Goal: Task Accomplishment & Management: Complete application form

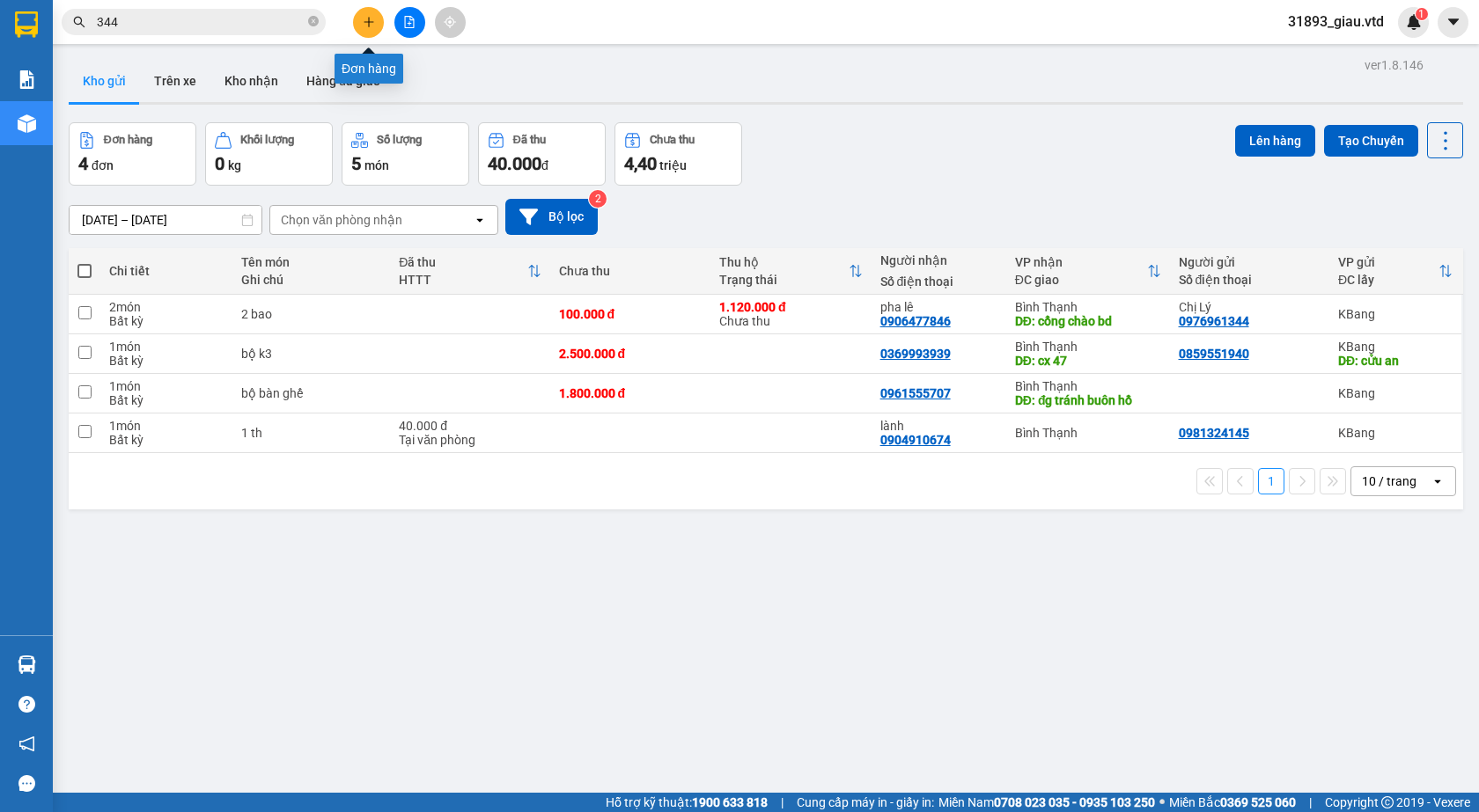
click at [364, 21] on icon "plus" at bounding box center [368, 22] width 12 height 12
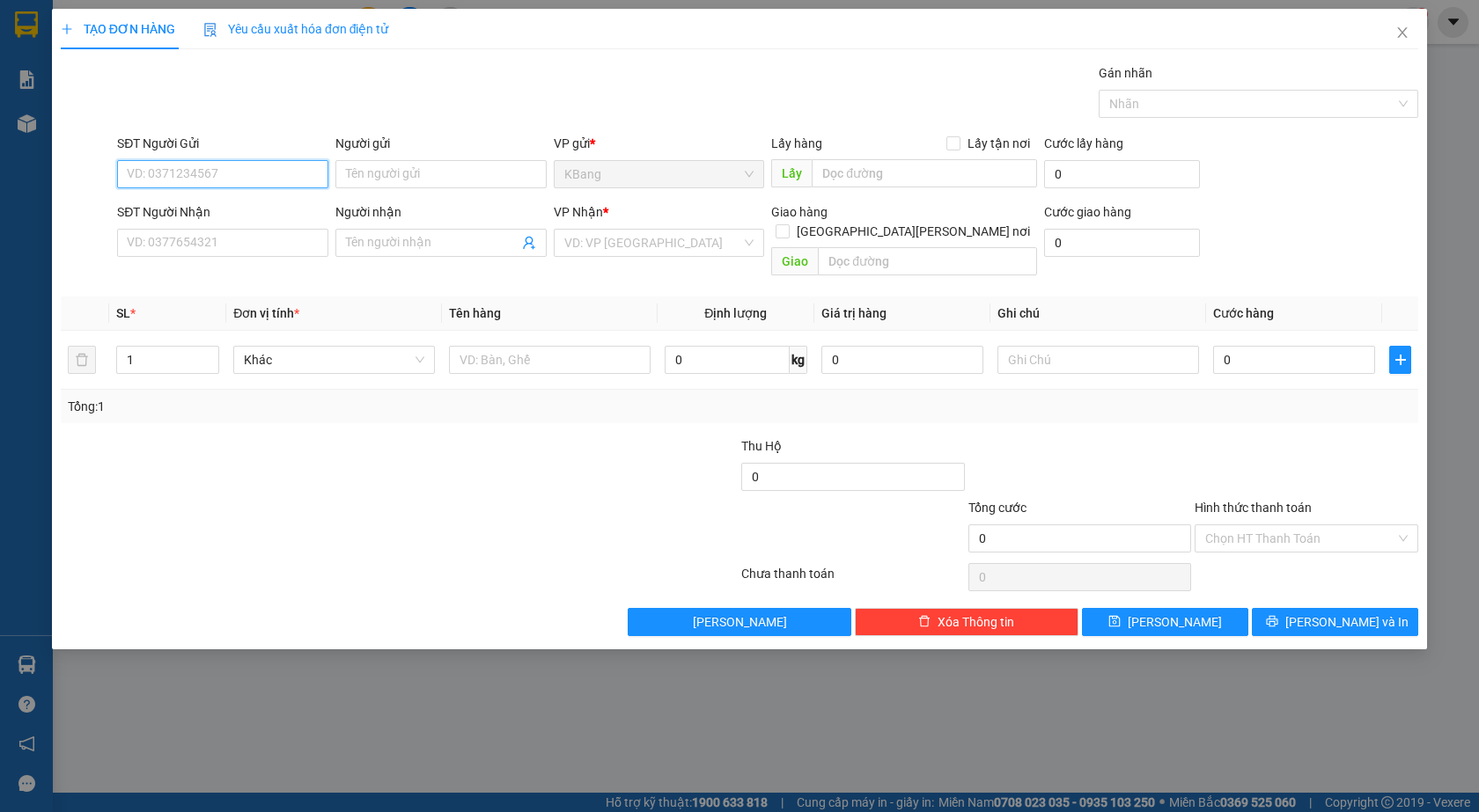
drag, startPoint x: 202, startPoint y: 177, endPoint x: 444, endPoint y: 7, distance: 295.7
click at [205, 175] on input "SĐT Người Gửi" at bounding box center [222, 174] width 211 height 28
click at [169, 206] on div "0964475679 - huyền" at bounding box center [223, 209] width 190 height 20
type input "0964475679"
type input "huyền"
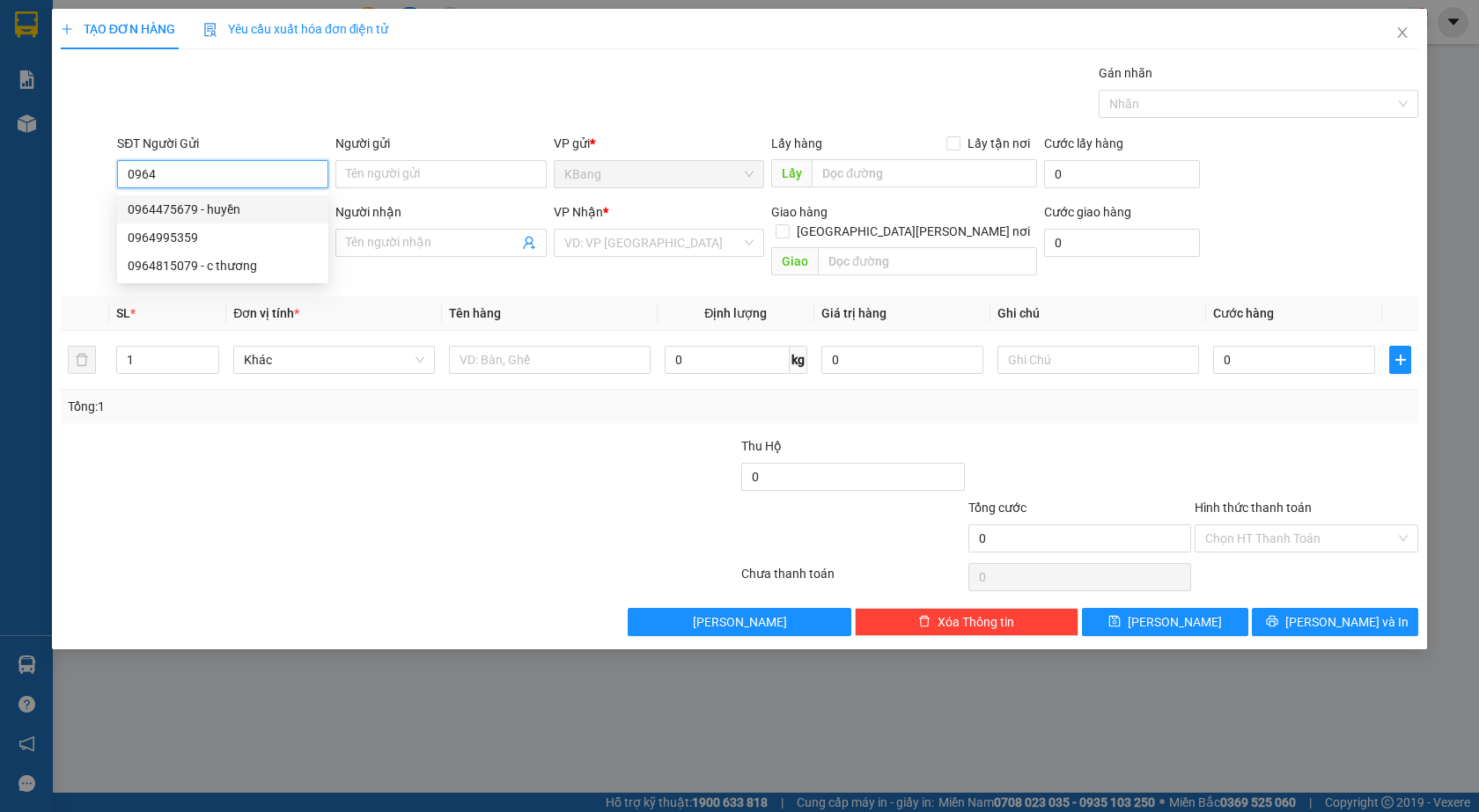
type input "0392239772"
type input "vỹ"
type input "ccbd"
type input "0964475679"
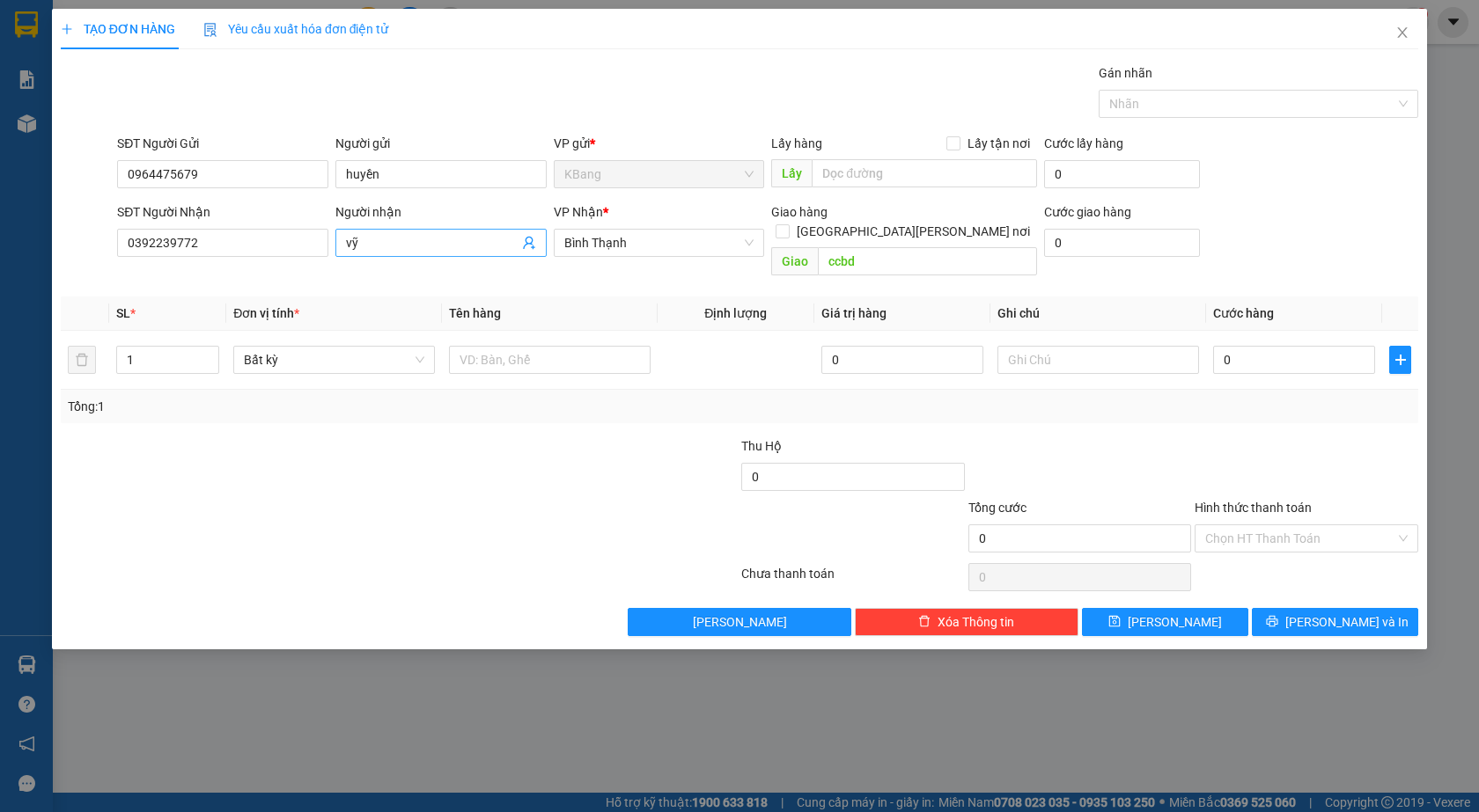
click at [523, 243] on icon "user-add" at bounding box center [529, 243] width 14 height 14
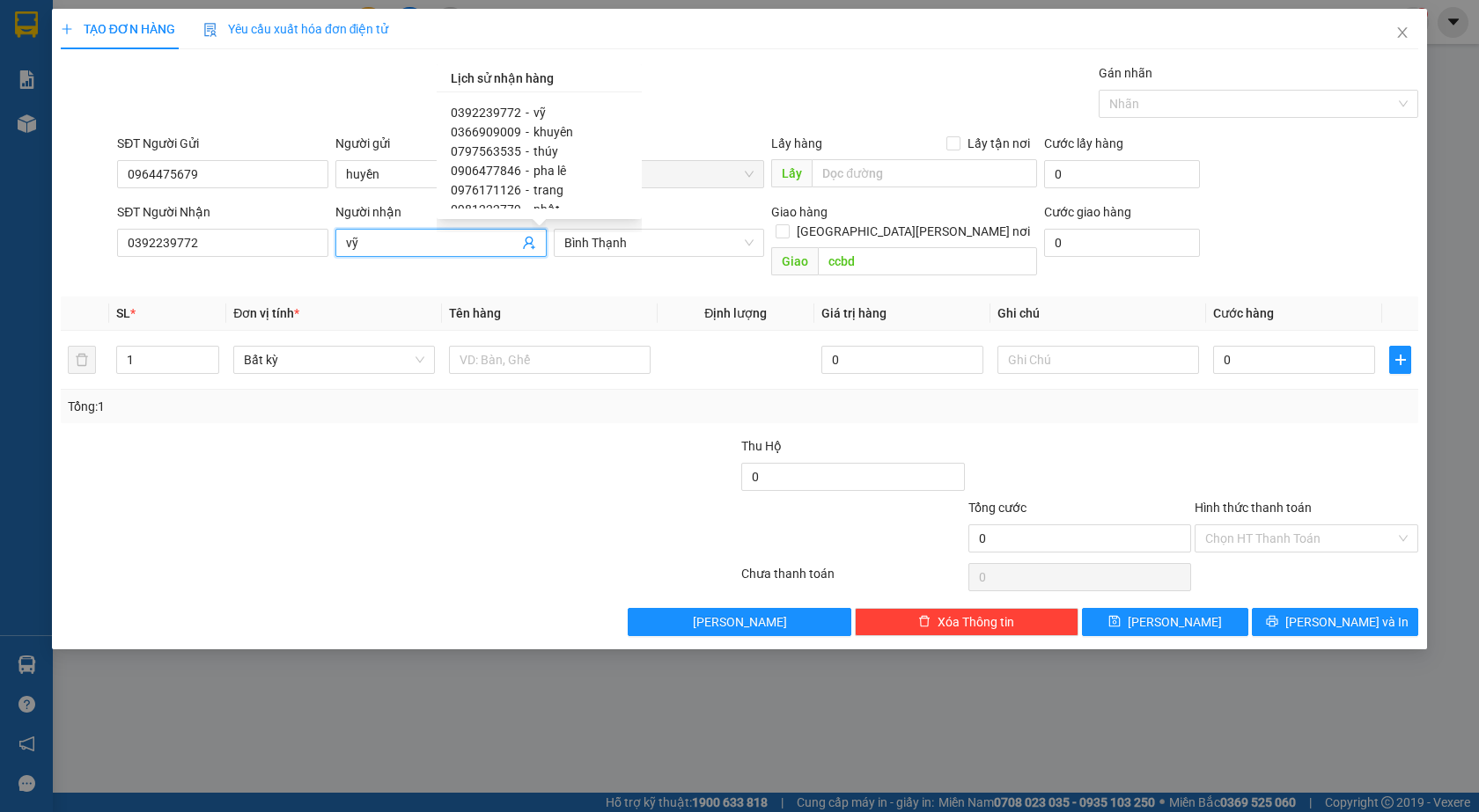
click at [349, 498] on div at bounding box center [286, 528] width 454 height 61
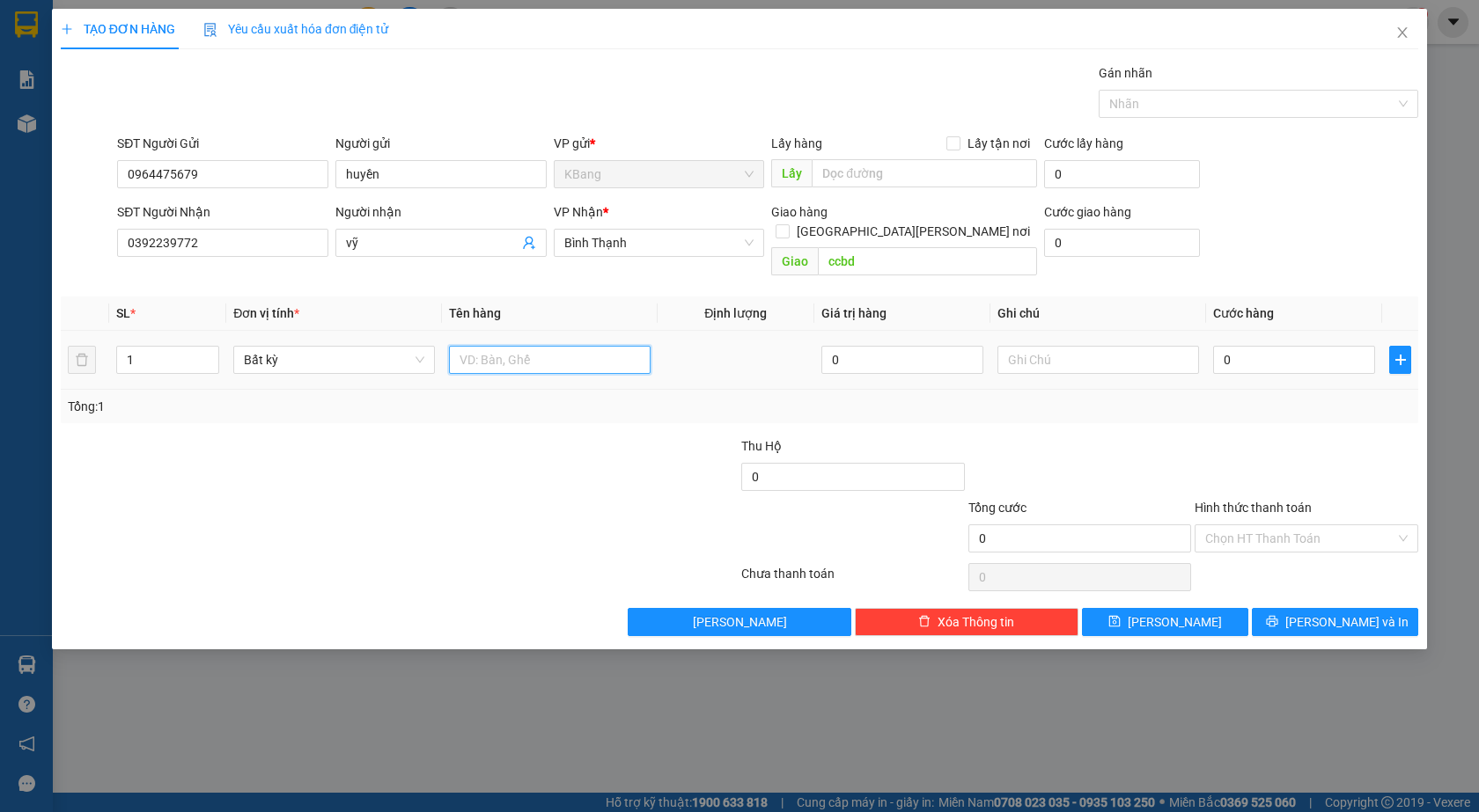
drag, startPoint x: 487, startPoint y: 342, endPoint x: 660, endPoint y: 742, distance: 435.8
click at [487, 346] on input "text" at bounding box center [550, 360] width 201 height 28
type input "1 bao"
type input "5"
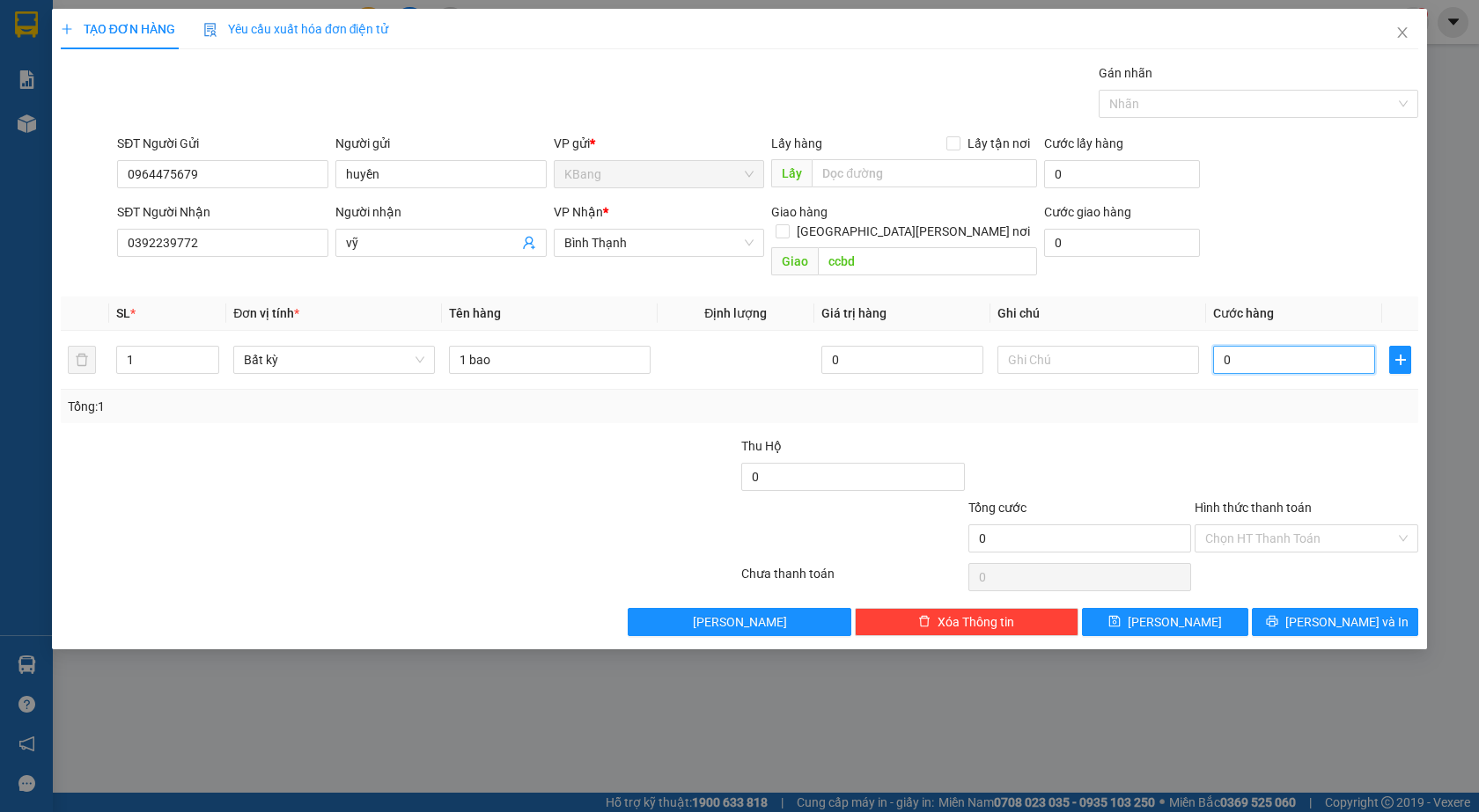
type input "5"
type input "50"
type input "500"
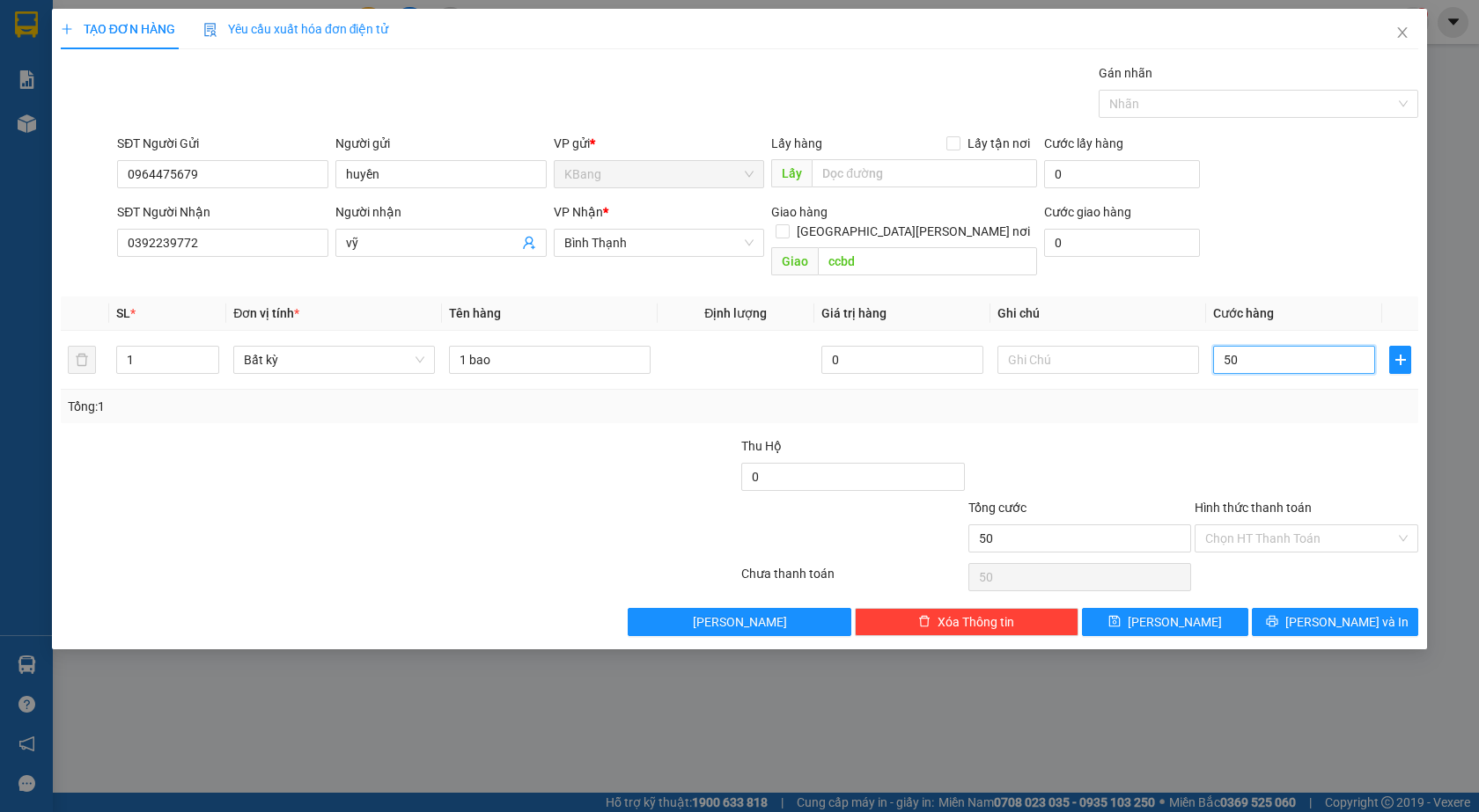
type input "500"
type input "5.000"
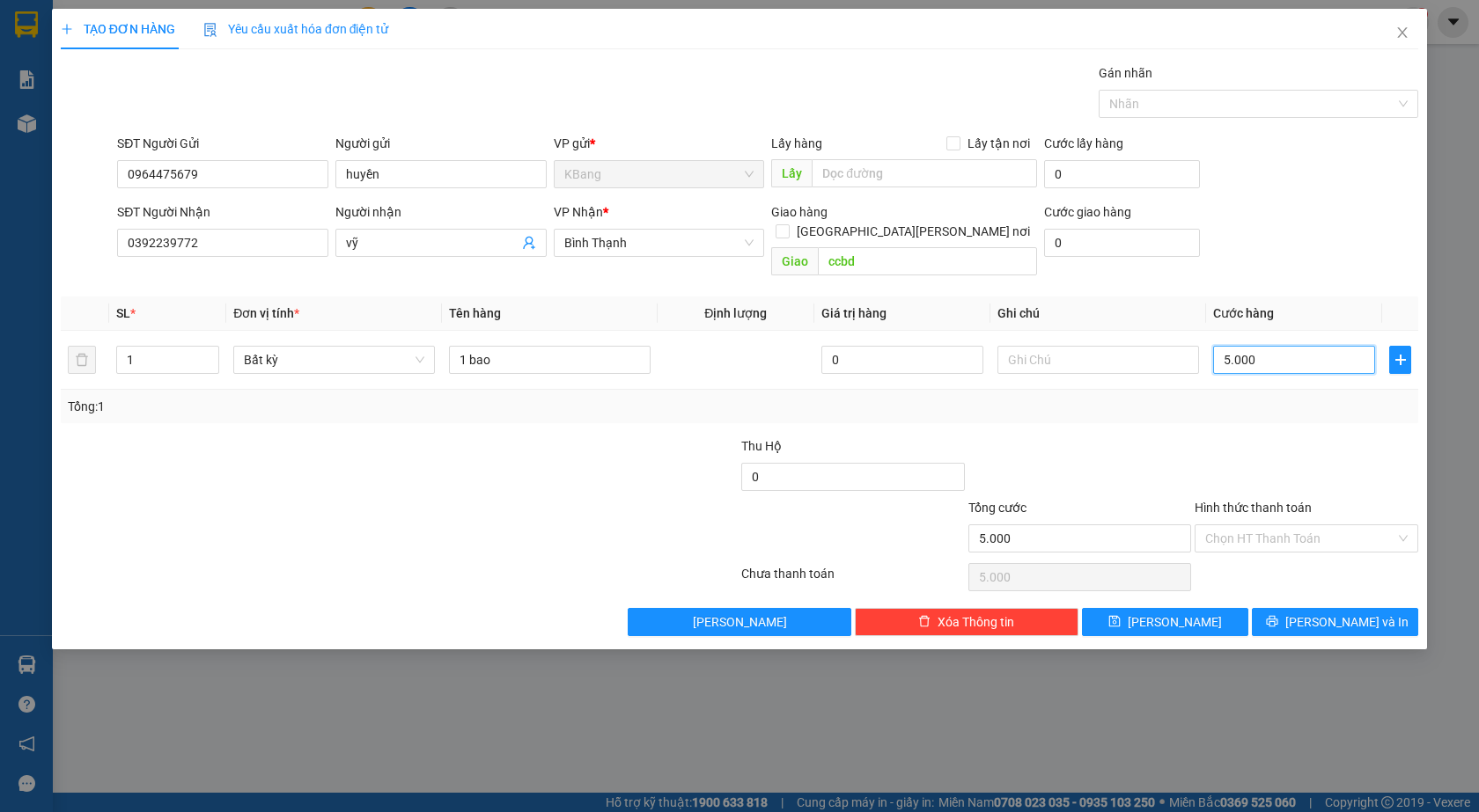
type input "50.000"
click at [1345, 613] on span "[PERSON_NAME] và In" at bounding box center [1347, 622] width 123 height 20
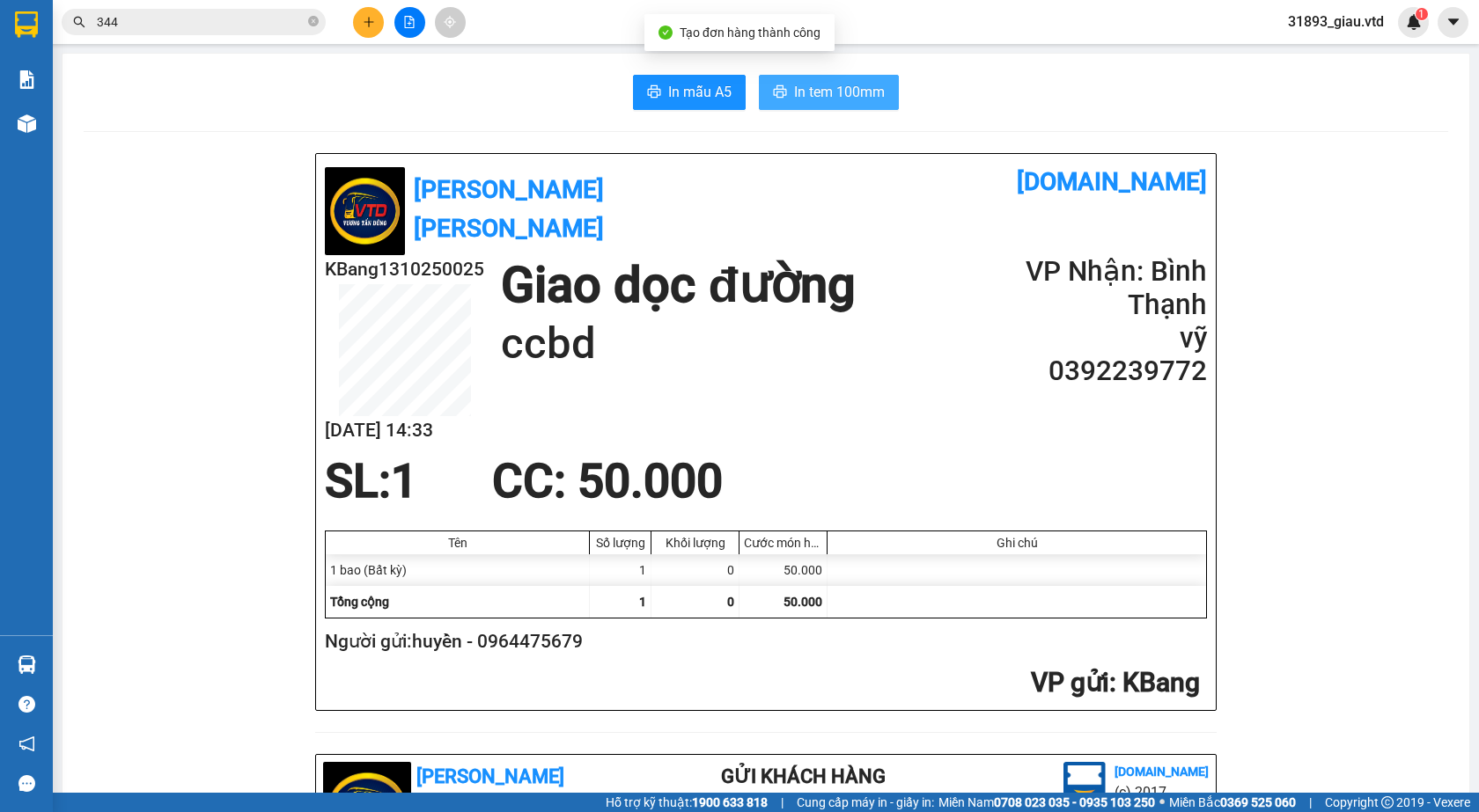
click at [813, 88] on span "In tem 100mm" at bounding box center [840, 91] width 90 height 22
click at [368, 21] on icon "plus" at bounding box center [368, 22] width 12 height 12
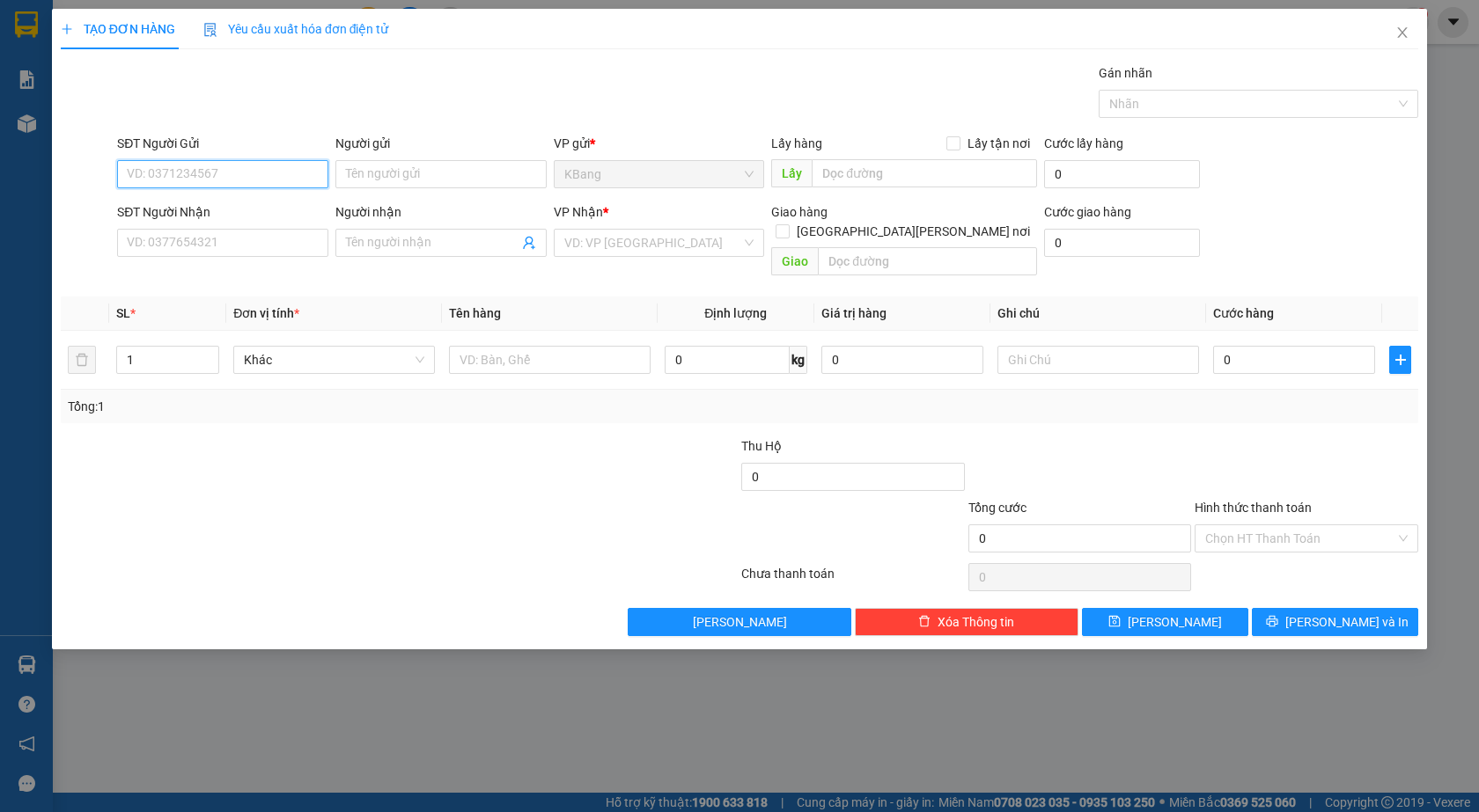
drag, startPoint x: 198, startPoint y: 181, endPoint x: 344, endPoint y: 98, distance: 167.9
click at [208, 176] on input "SĐT Người Gửi" at bounding box center [222, 174] width 211 height 28
click at [231, 211] on div "0964475679 - huyền" at bounding box center [223, 209] width 190 height 20
type input "0964475679"
type input "huyền"
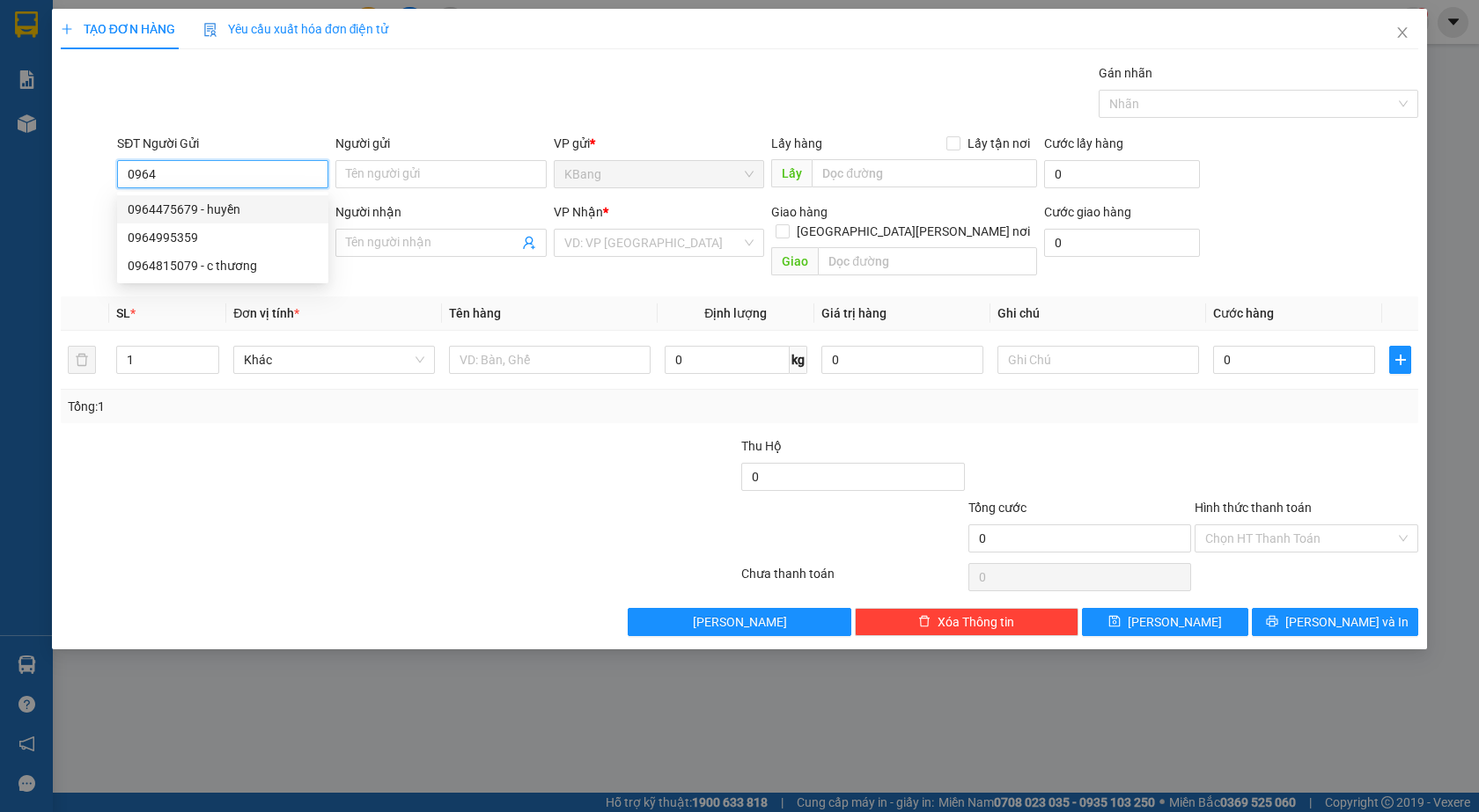
type input "0392239772"
type input "vỹ"
type input "ccbd"
type input "0964475679"
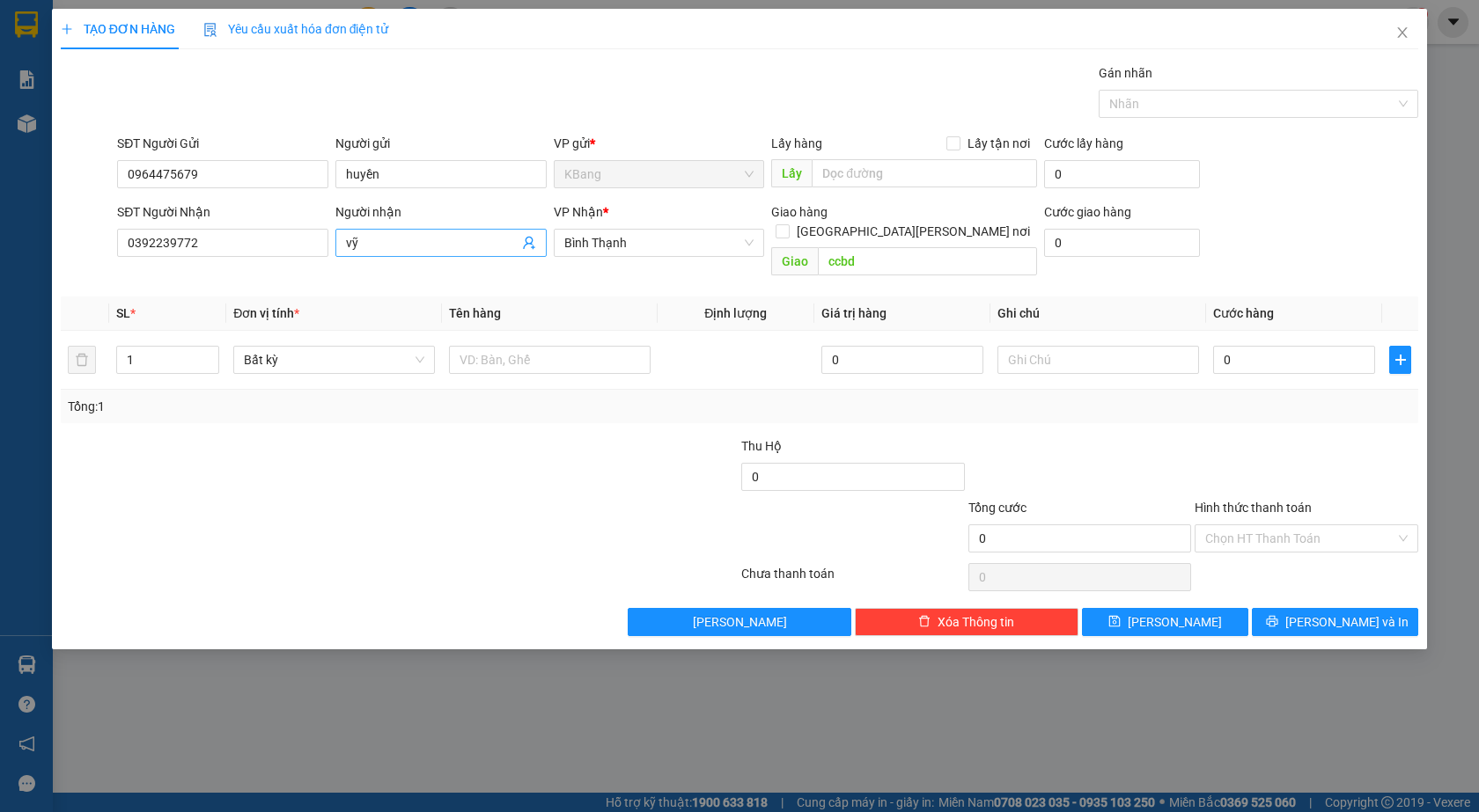
click at [531, 240] on icon "user-add" at bounding box center [529, 243] width 14 height 14
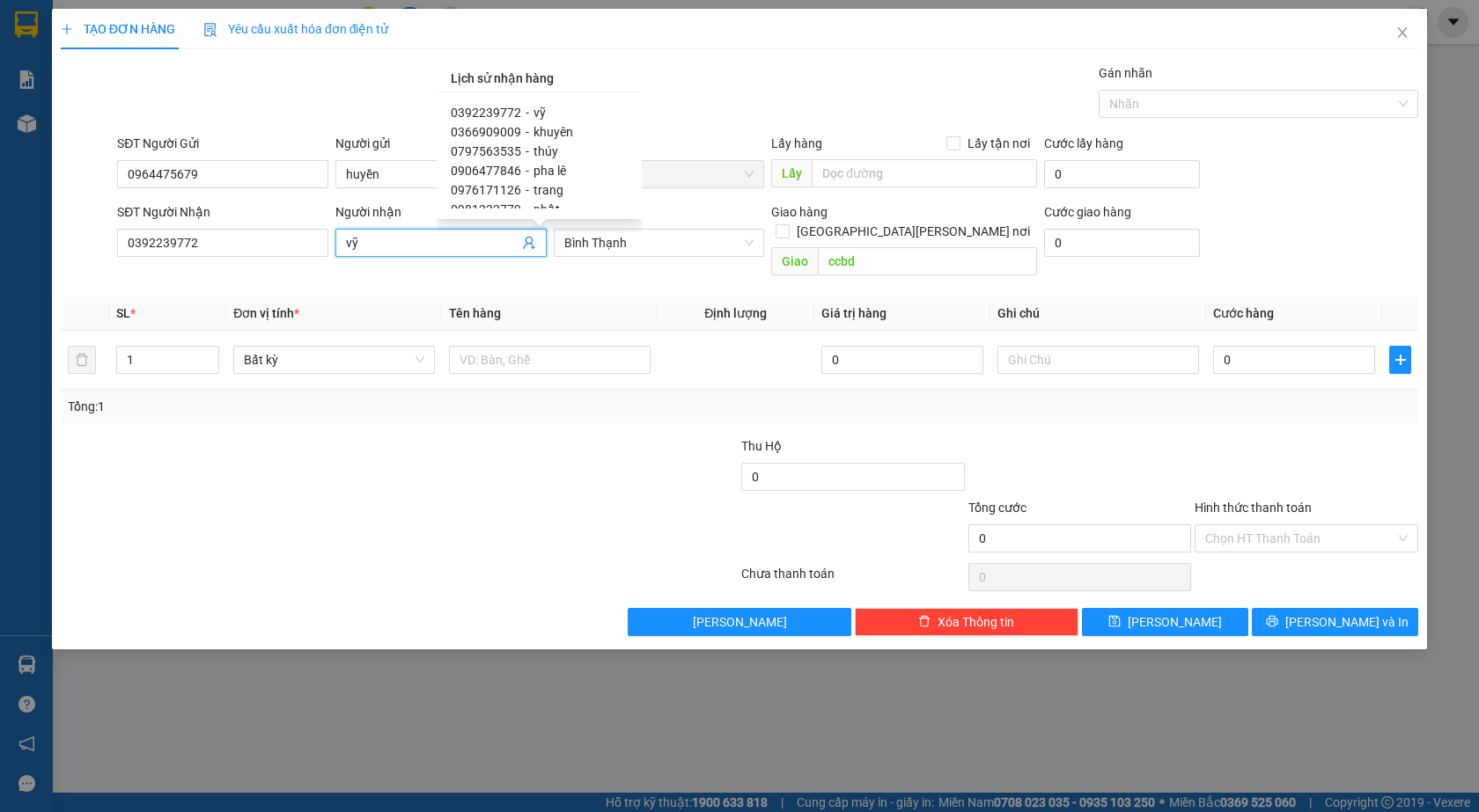
click at [506, 153] on span "0797563535" at bounding box center [486, 151] width 71 height 14
type input "0797563535"
type input "thúy"
checkbox input "true"
type input "đất [DEMOGRAPHIC_DATA]"
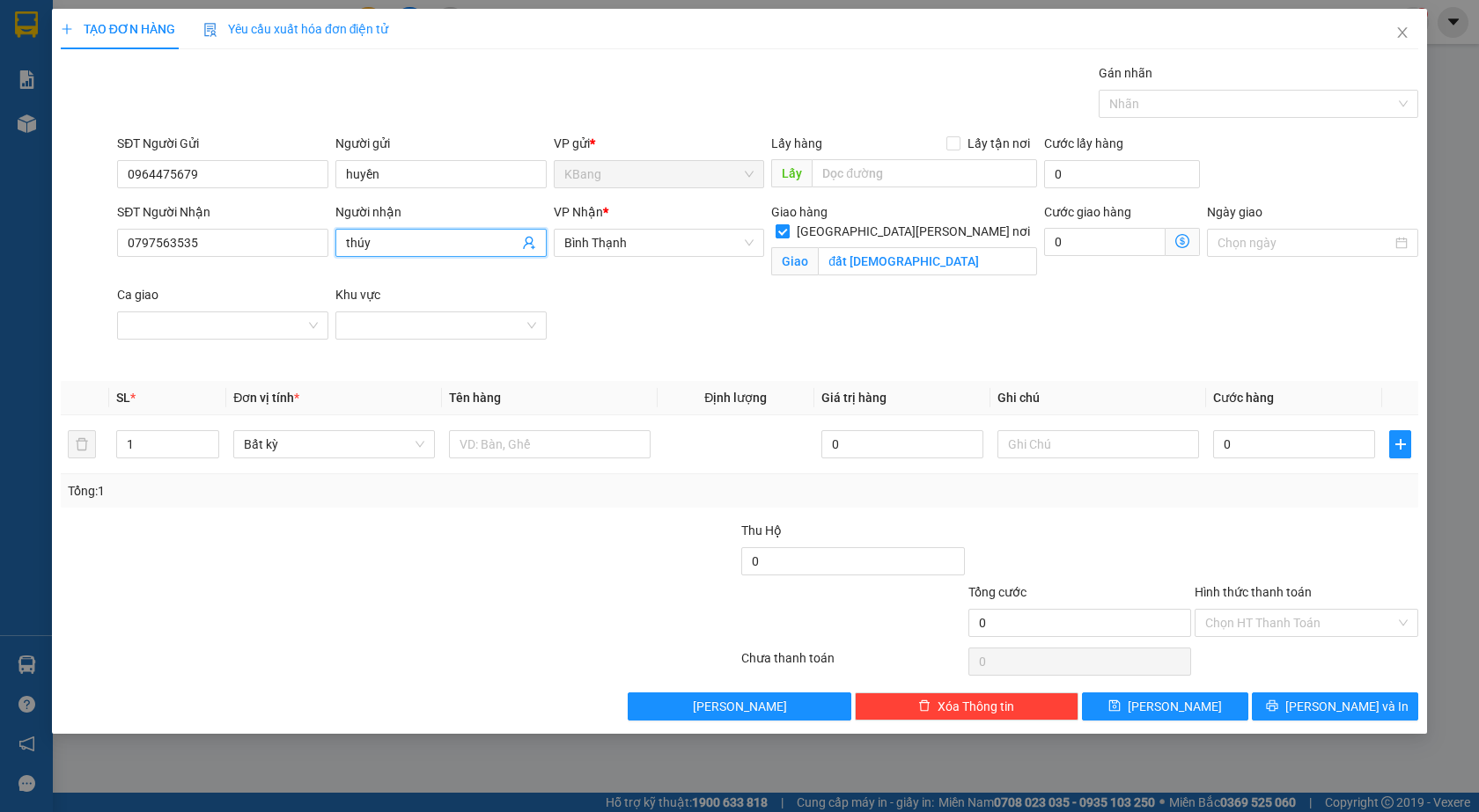
click at [788, 224] on input "[GEOGRAPHIC_DATA][PERSON_NAME] nơi" at bounding box center [781, 230] width 12 height 12
checkbox input "false"
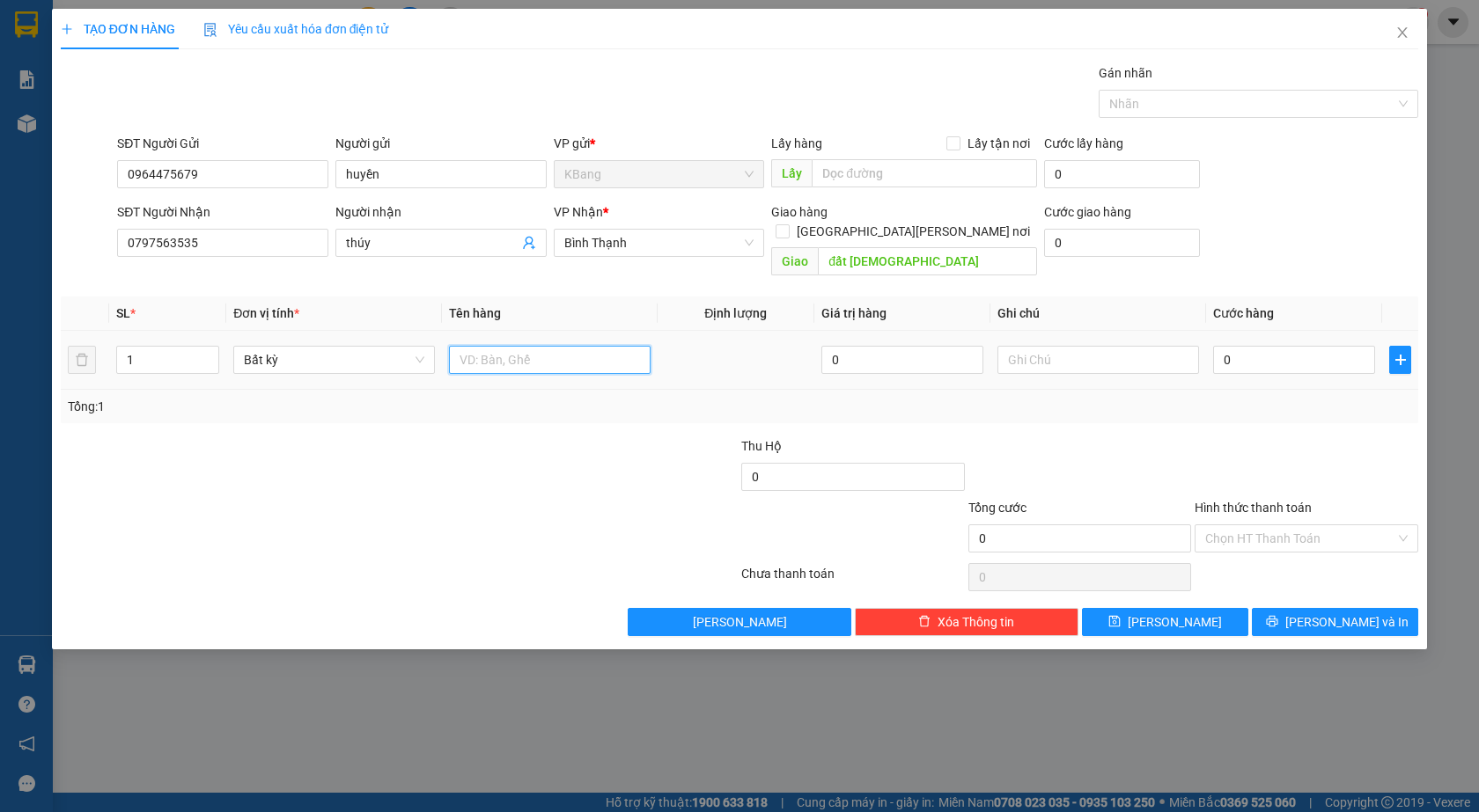
drag, startPoint x: 492, startPoint y: 346, endPoint x: 495, endPoint y: 374, distance: 28.2
click at [492, 349] on input "text" at bounding box center [550, 360] width 201 height 28
type input "măng"
click at [1257, 346] on input "0" at bounding box center [1294, 360] width 162 height 28
type input "5"
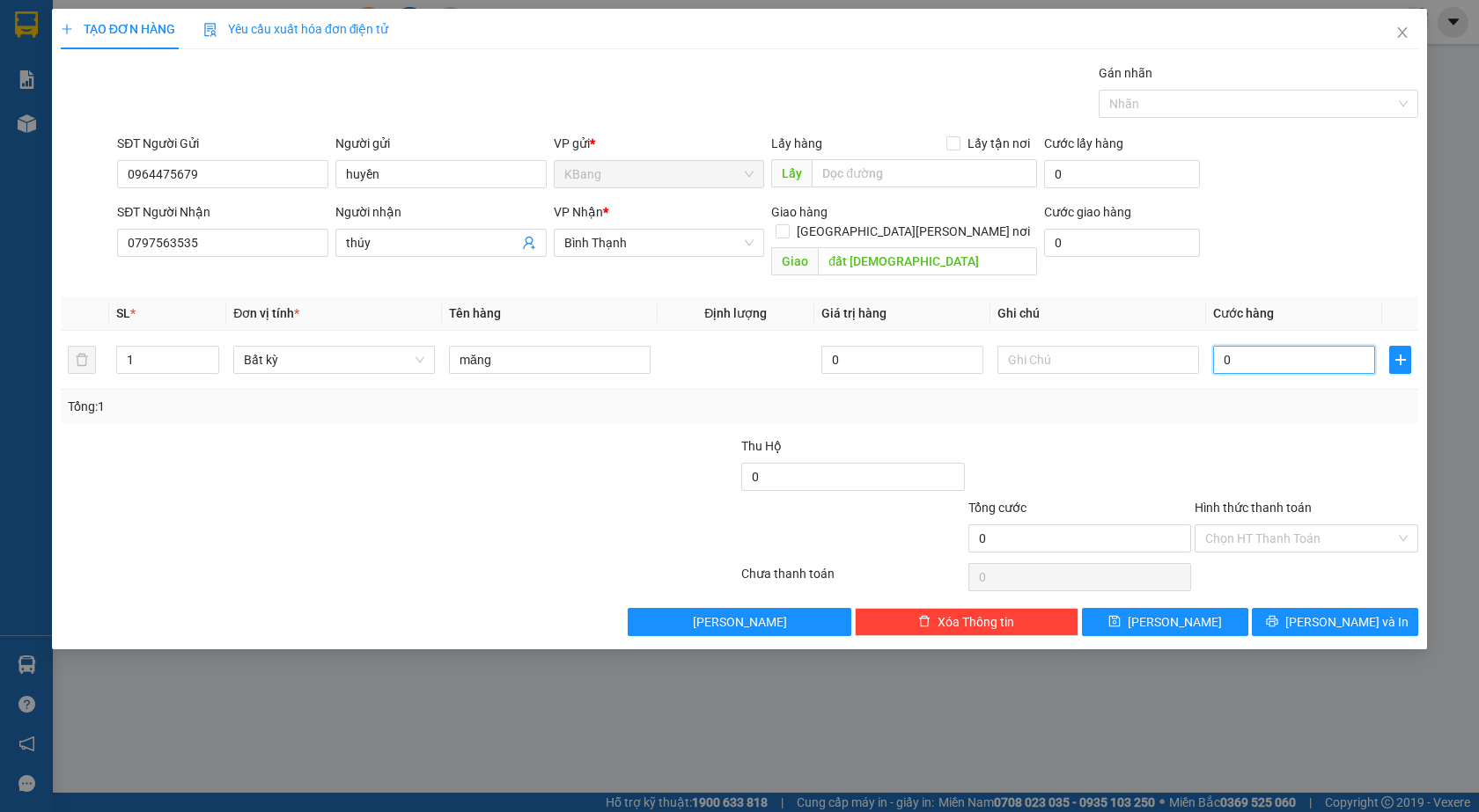
type input "5"
type input "50"
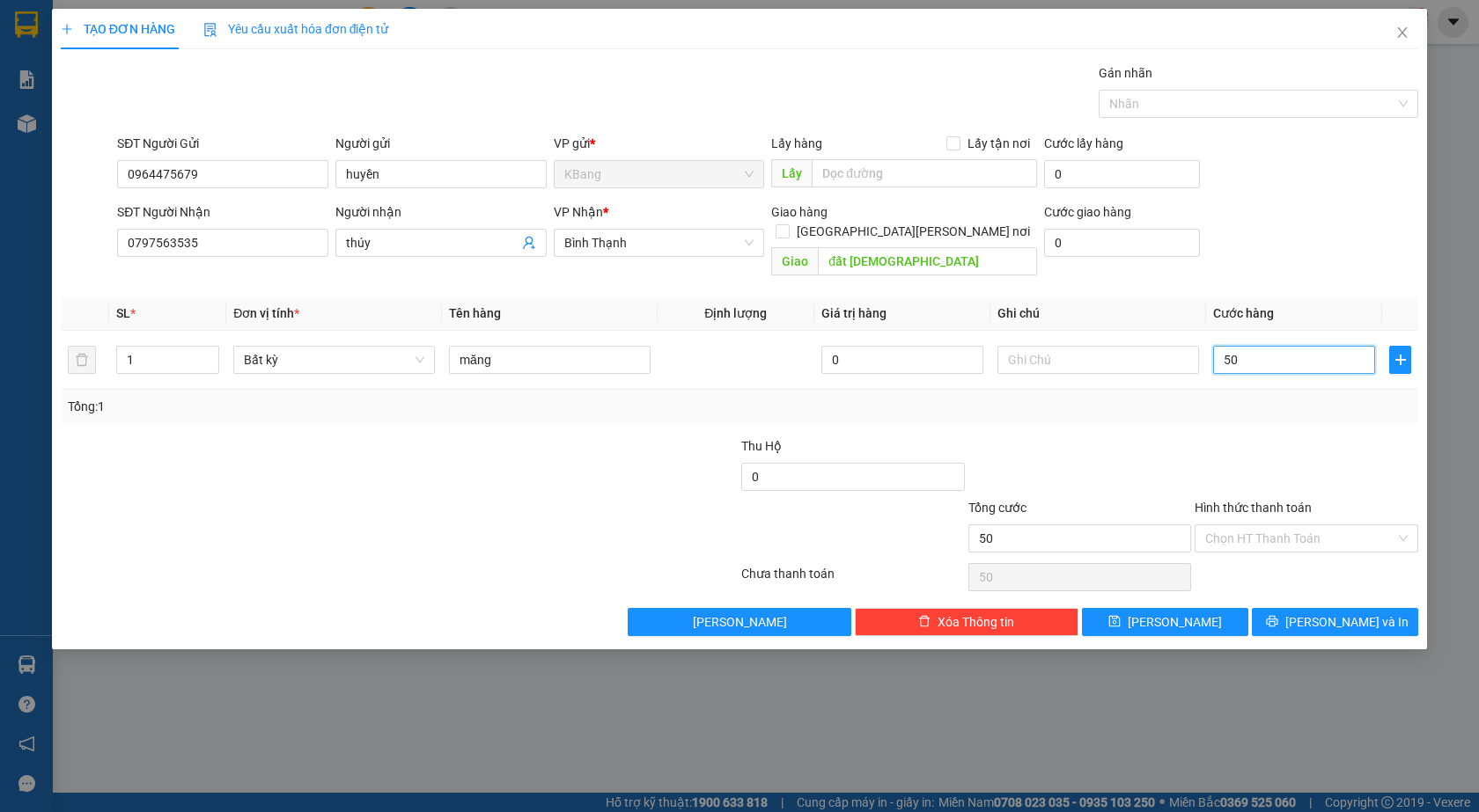
type input "500"
type input "5.000"
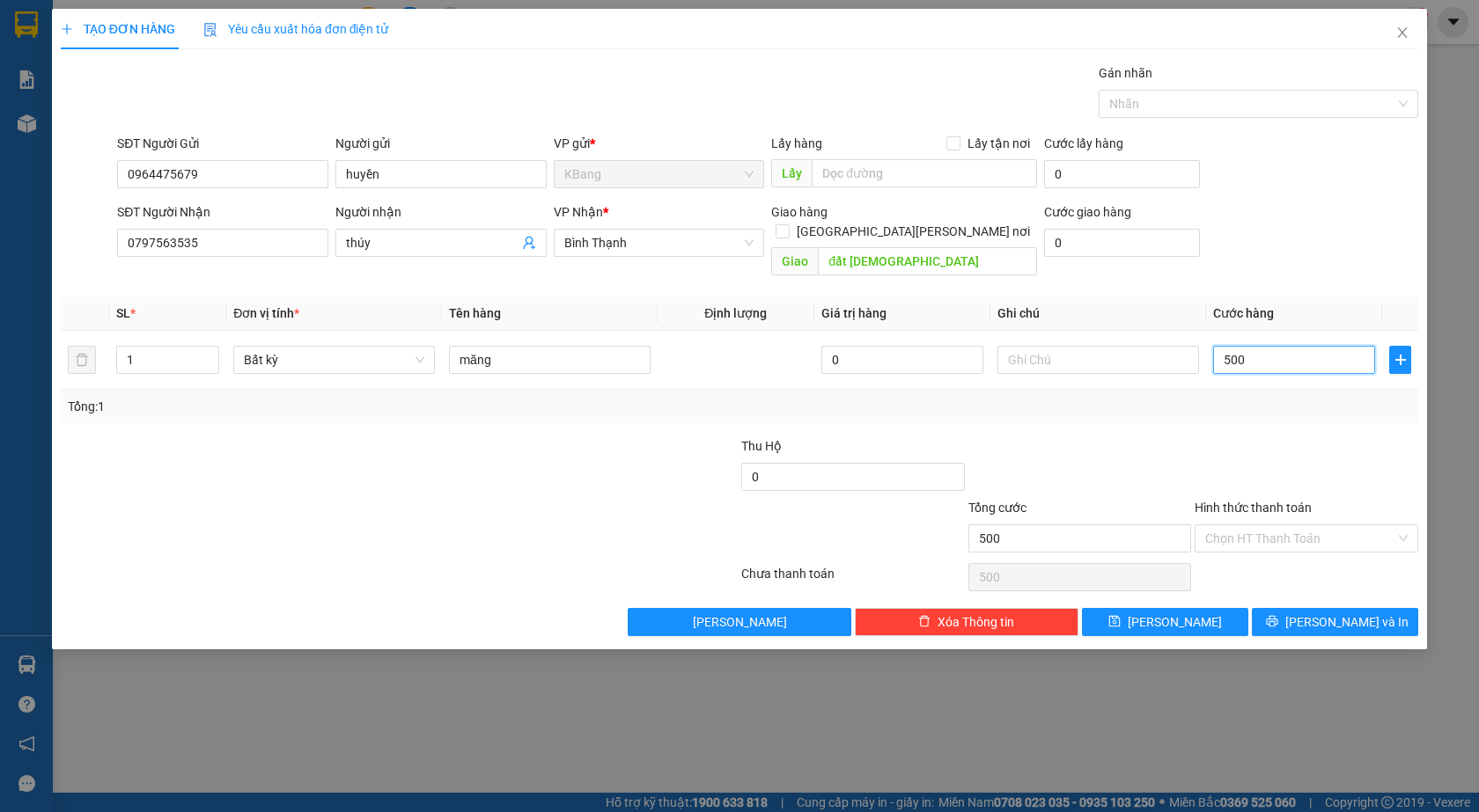
type input "5.000"
type input "50.000"
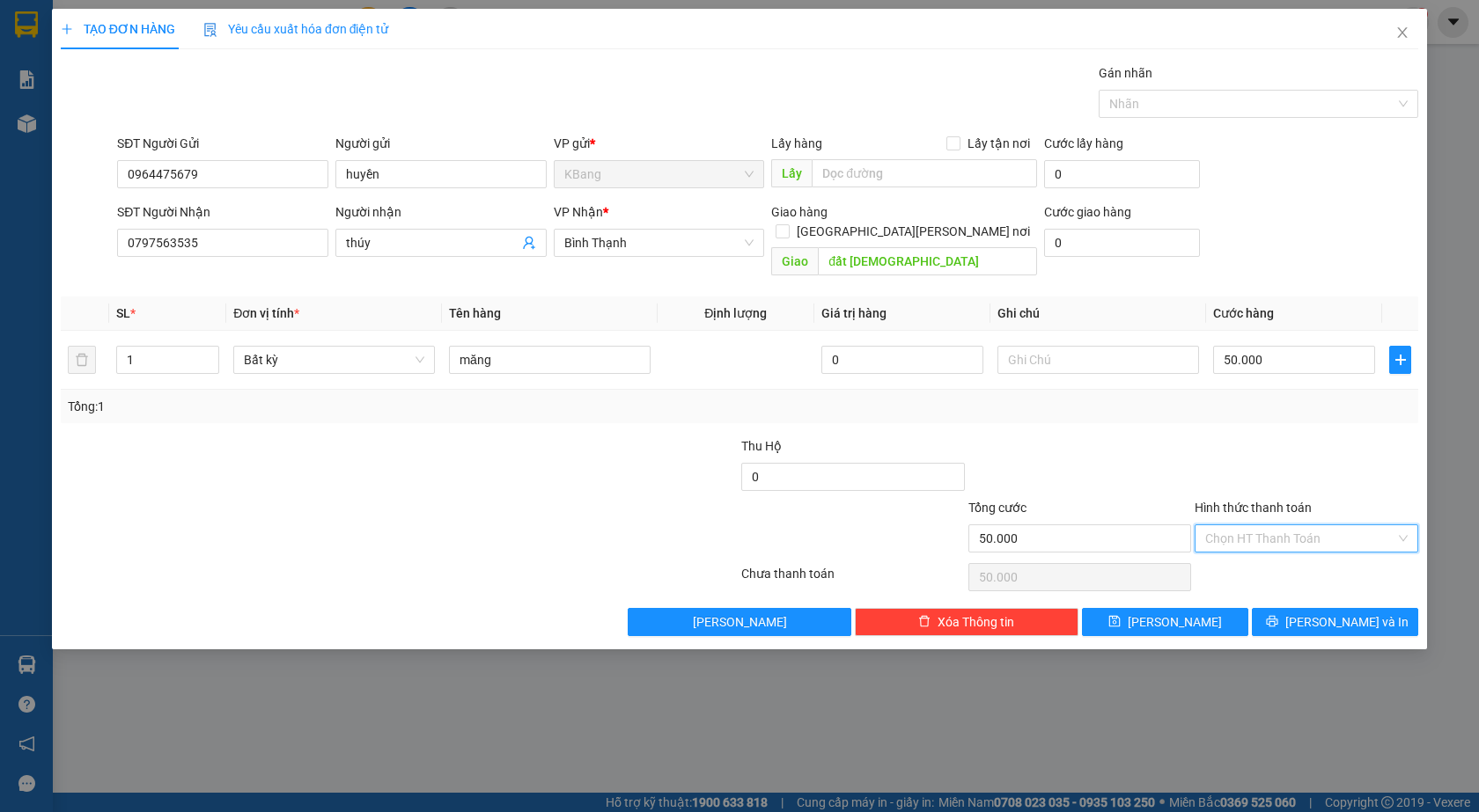
click at [1249, 525] on input "Hình thức thanh toán" at bounding box center [1300, 538] width 190 height 26
click at [1266, 553] on div "Tại văn phòng" at bounding box center [1306, 554] width 202 height 20
type input "0"
click at [1334, 613] on span "[PERSON_NAME] và In" at bounding box center [1347, 622] width 123 height 20
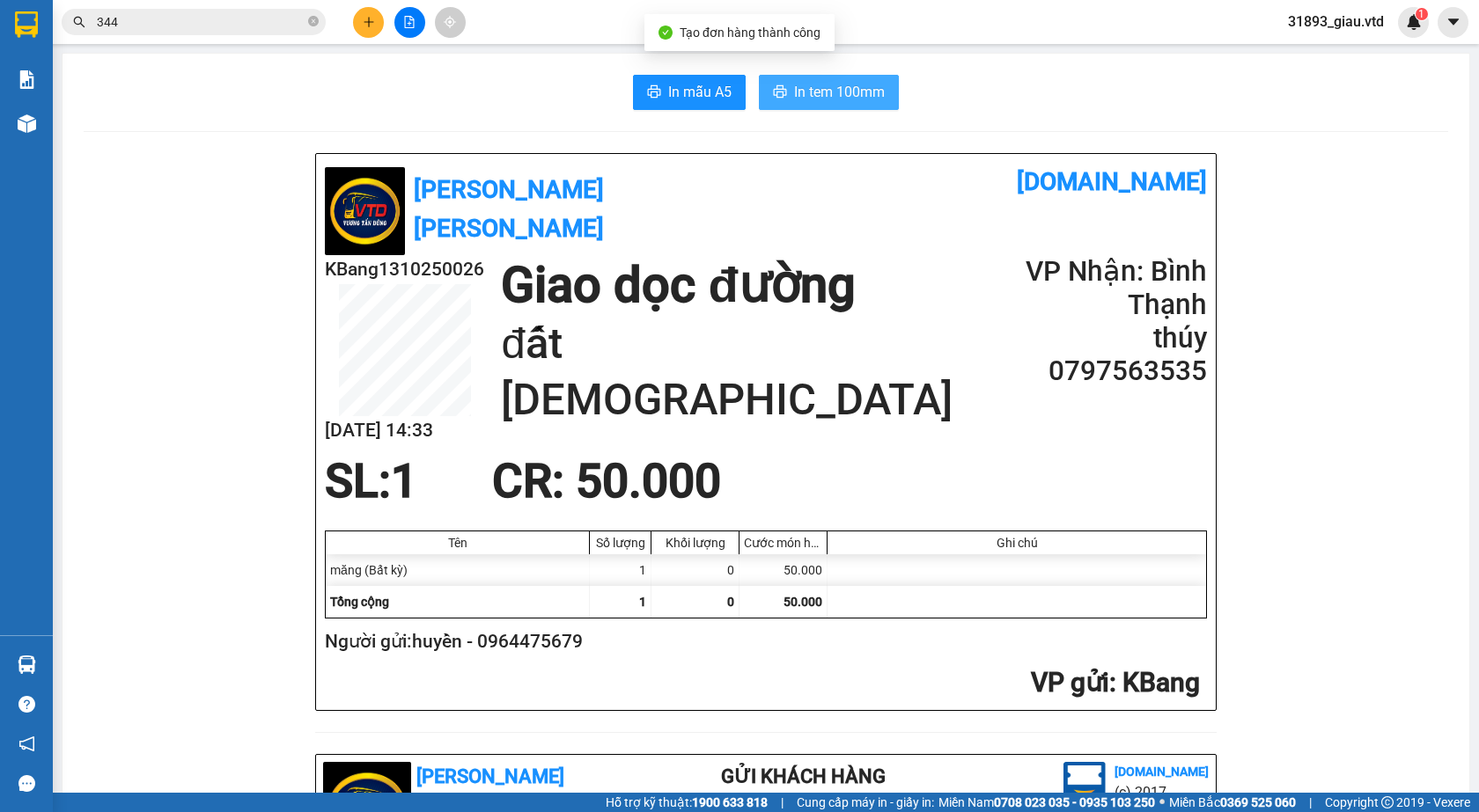
click at [799, 88] on span "In tem 100mm" at bounding box center [840, 91] width 90 height 22
click at [365, 20] on icon "plus" at bounding box center [368, 22] width 12 height 12
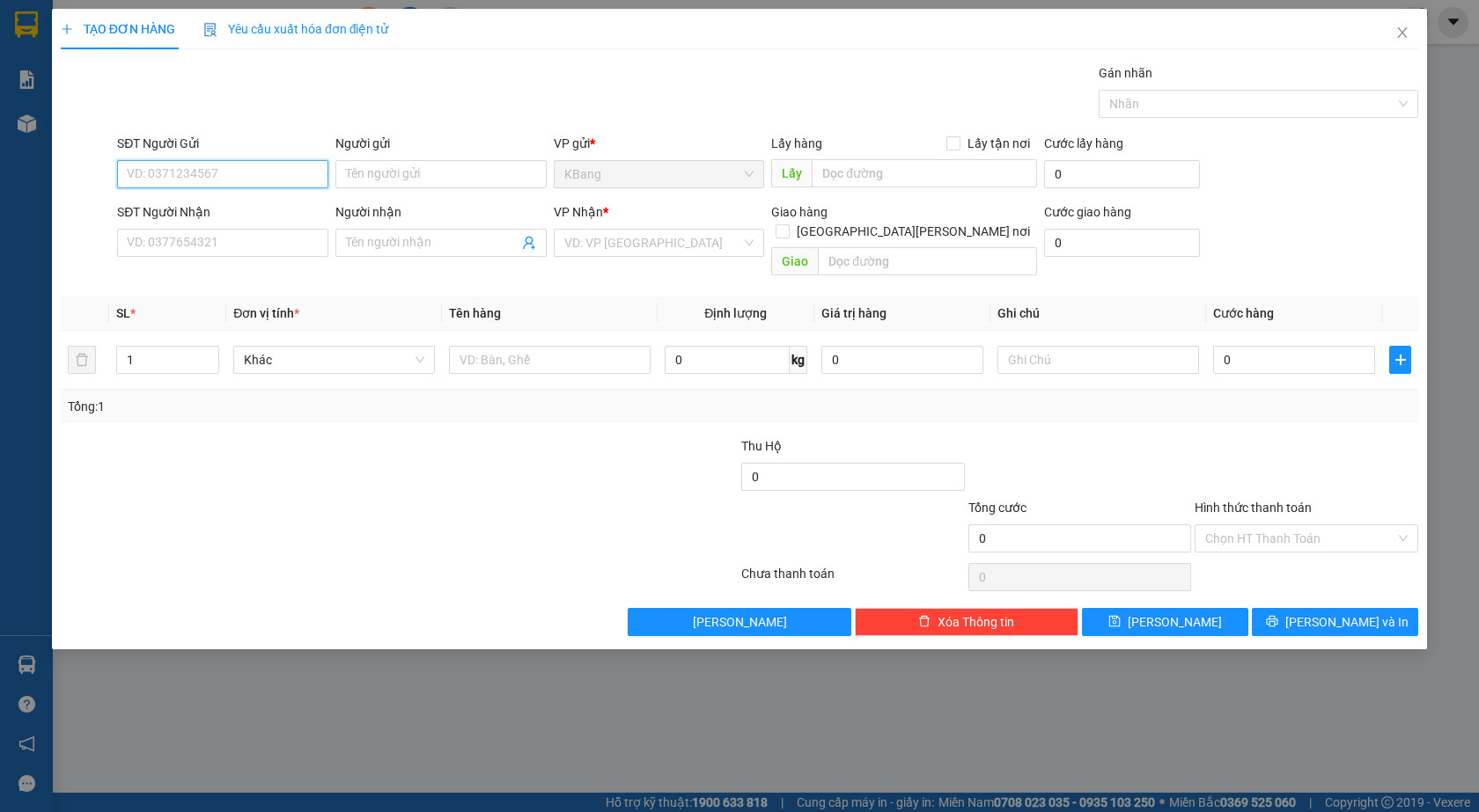
drag, startPoint x: 166, startPoint y: 180, endPoint x: 368, endPoint y: 104, distance: 215.8
click at [173, 175] on input "SĐT Người Gửi" at bounding box center [222, 174] width 211 height 28
type input "0"
type input "0347789379"
click at [171, 242] on input "SĐT Người Nhận" at bounding box center [222, 243] width 211 height 28
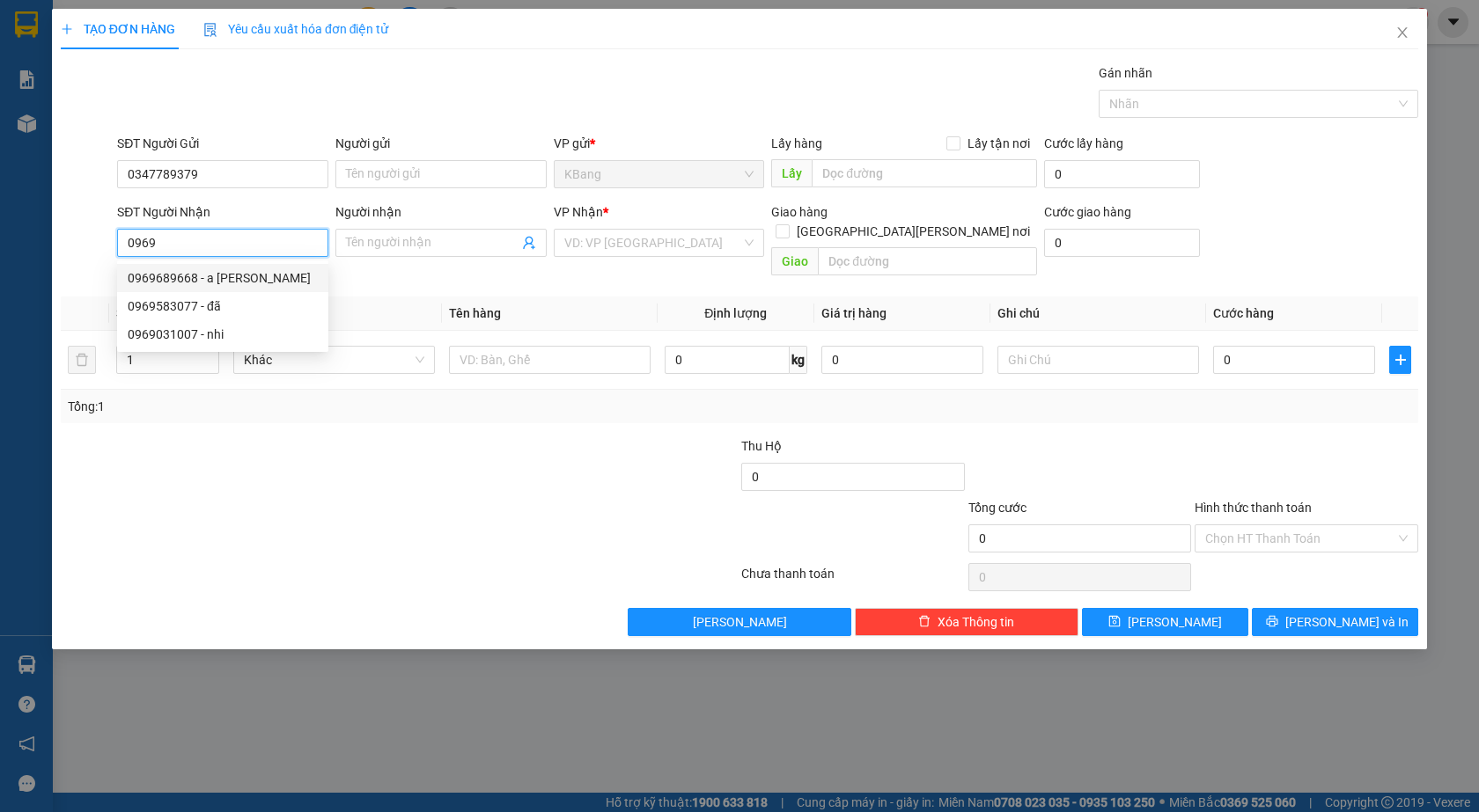
click at [188, 281] on div "0969689668 - a [PERSON_NAME]" at bounding box center [223, 278] width 190 height 20
type input "0969689668"
type input "a Giang"
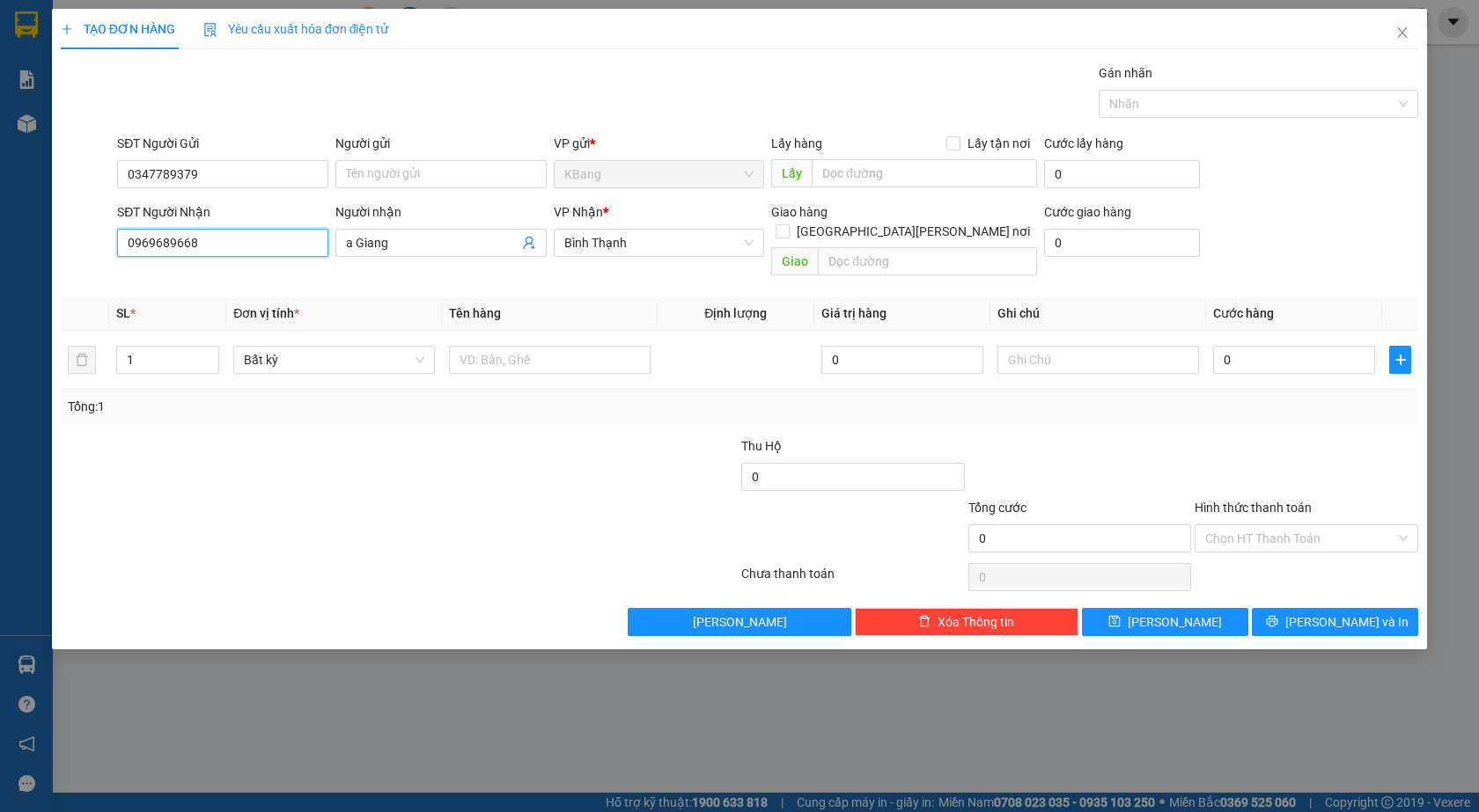
type input "0969689668"
click at [331, 529] on div at bounding box center [286, 528] width 454 height 61
click at [489, 346] on input "text" at bounding box center [550, 360] width 201 height 28
type input "1 th"
drag, startPoint x: 1234, startPoint y: 356, endPoint x: 1201, endPoint y: 510, distance: 157.5
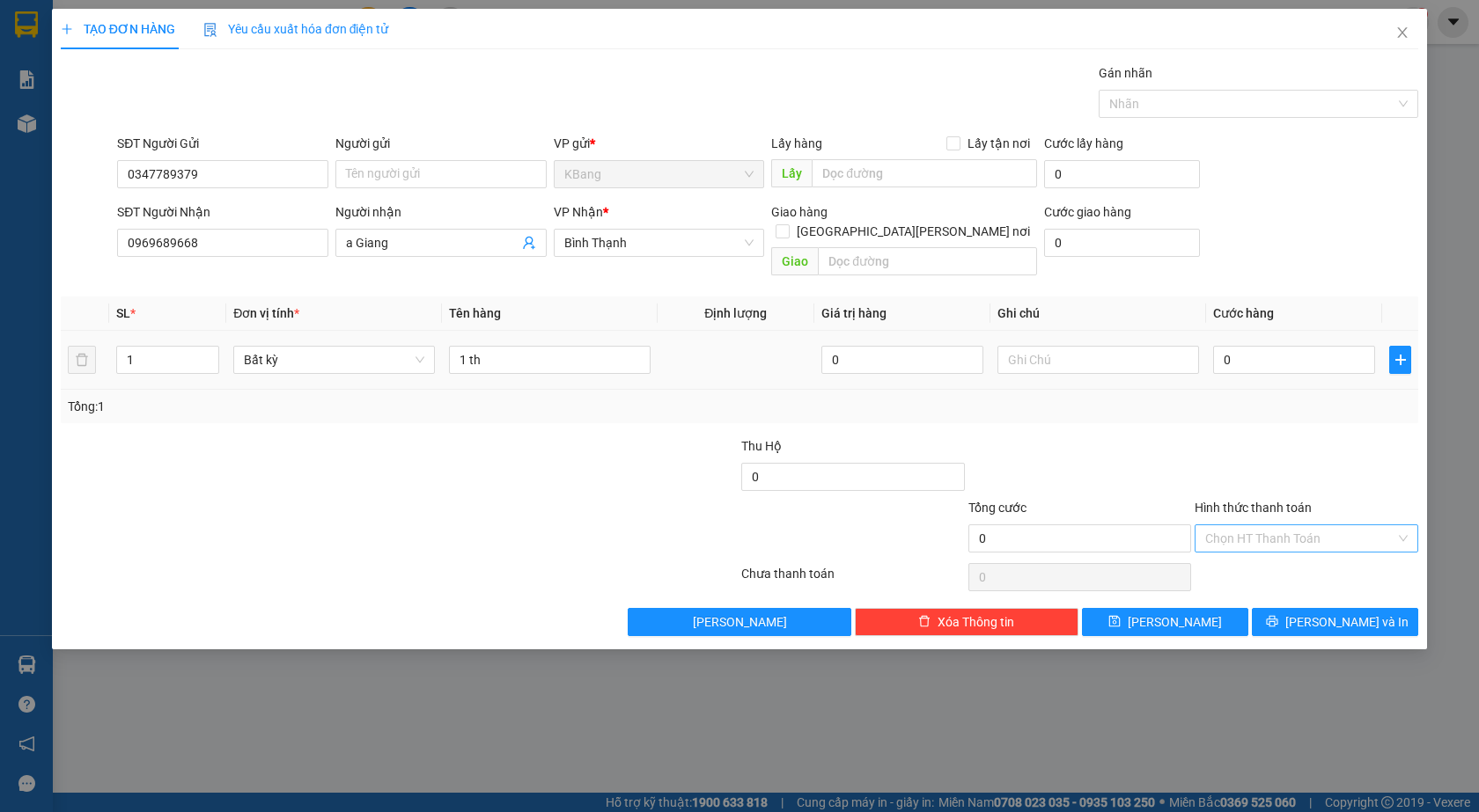
click at [1231, 367] on td "0" at bounding box center [1294, 360] width 176 height 59
click at [1237, 346] on input "0" at bounding box center [1294, 360] width 162 height 28
type input "5"
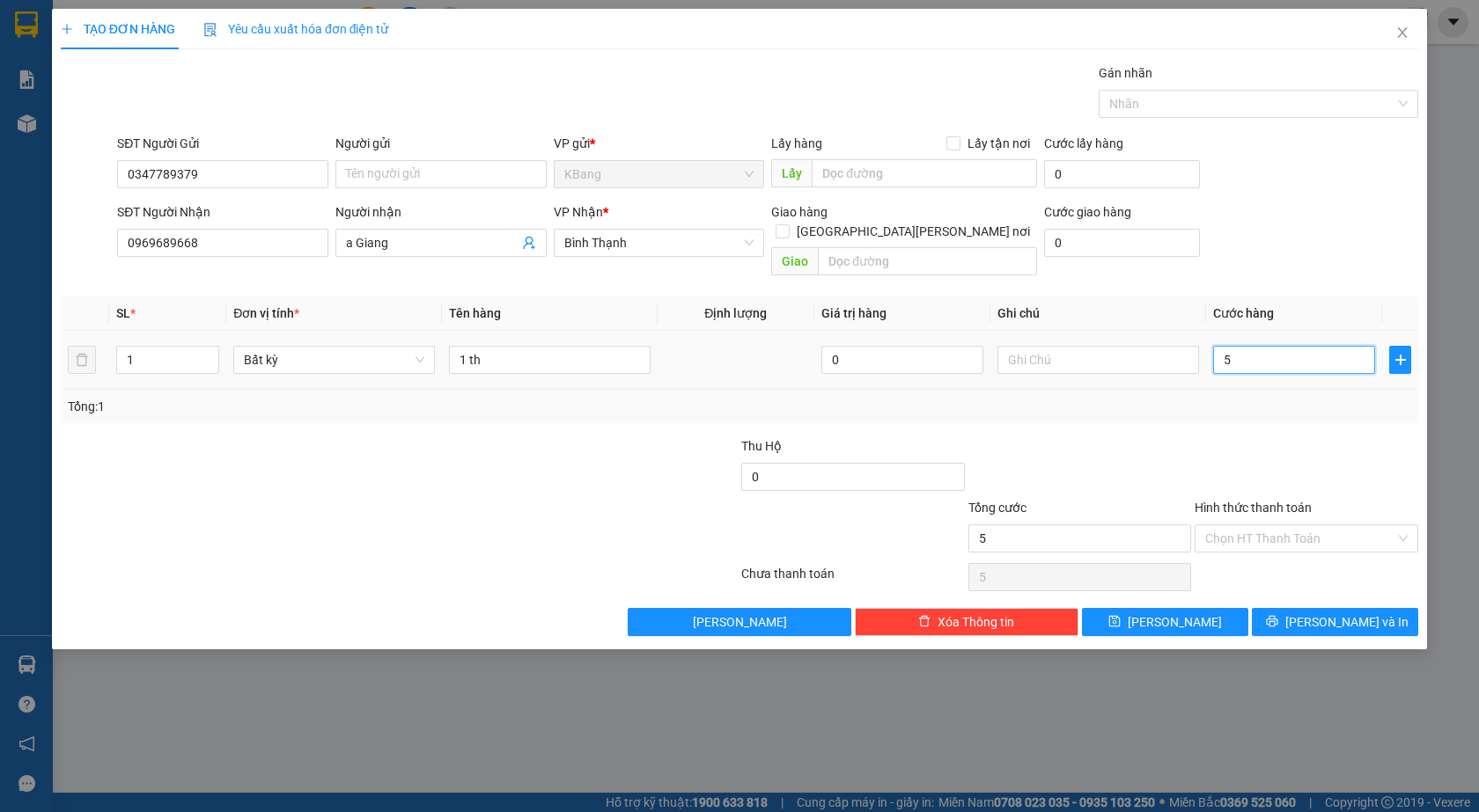
type input "50"
type input "500"
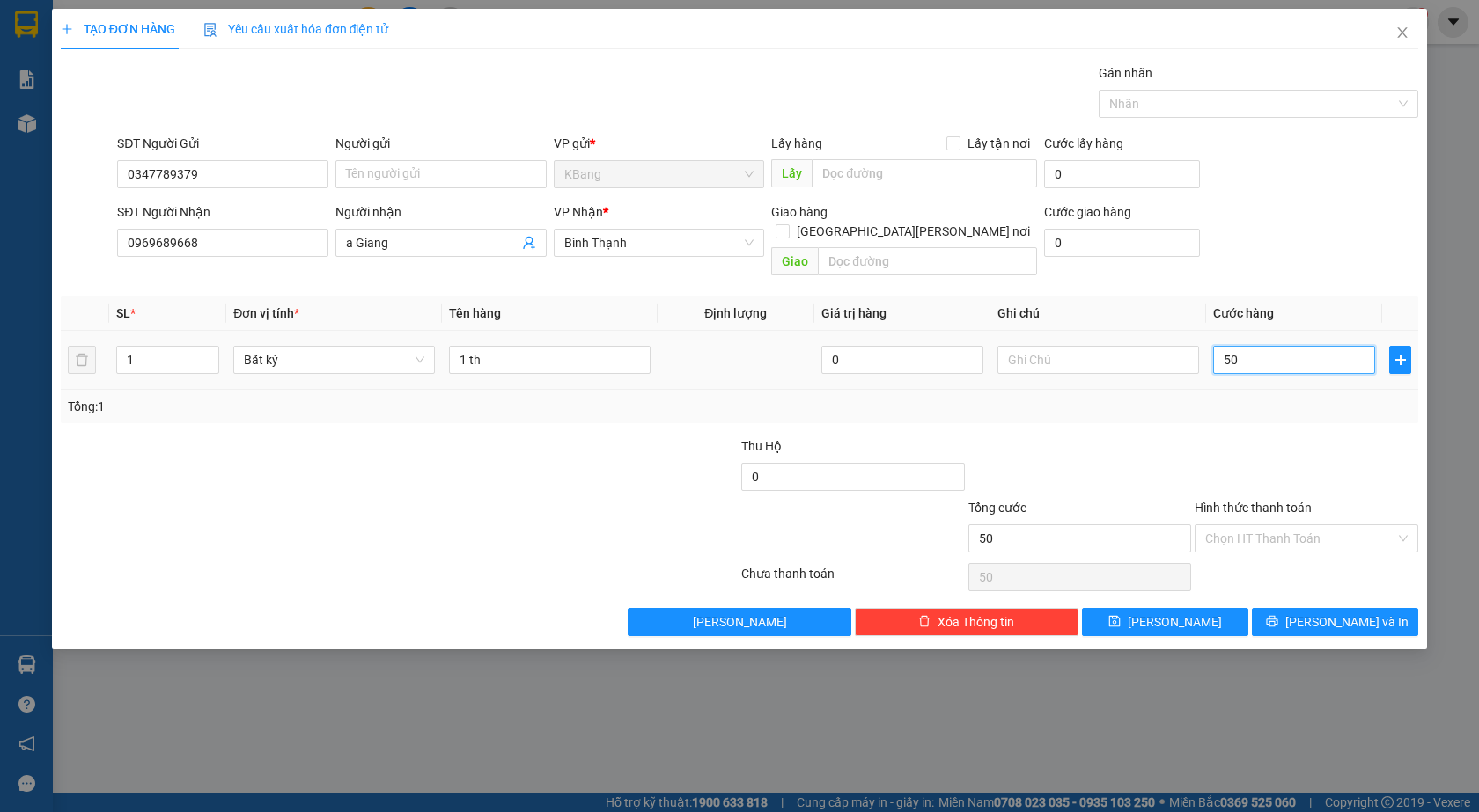
type input "500"
type input "5.000"
type input "50.000"
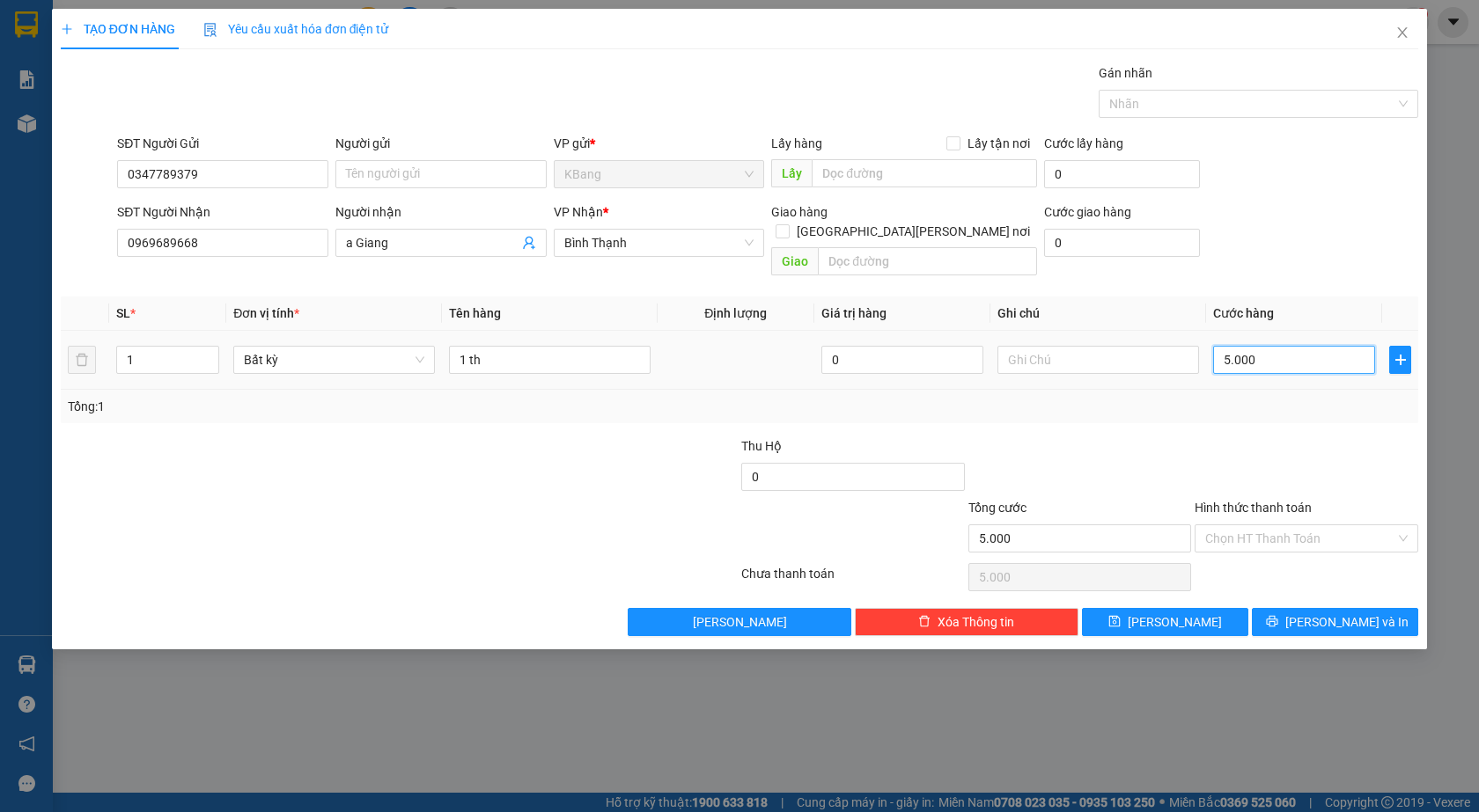
type input "50.000"
click at [1348, 613] on span "[PERSON_NAME] và In" at bounding box center [1347, 622] width 123 height 20
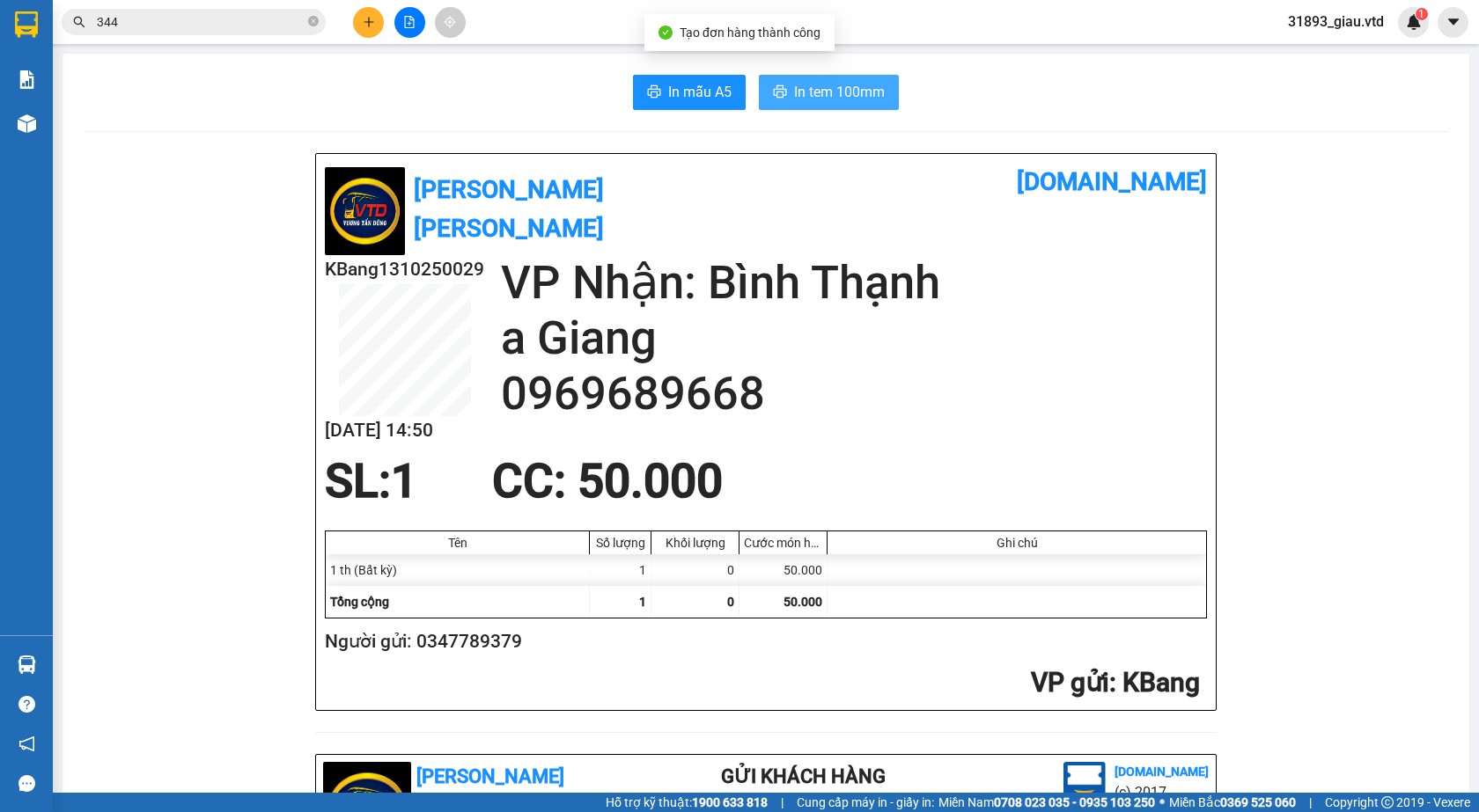
click at [810, 88] on span "In tem 100mm" at bounding box center [840, 91] width 90 height 22
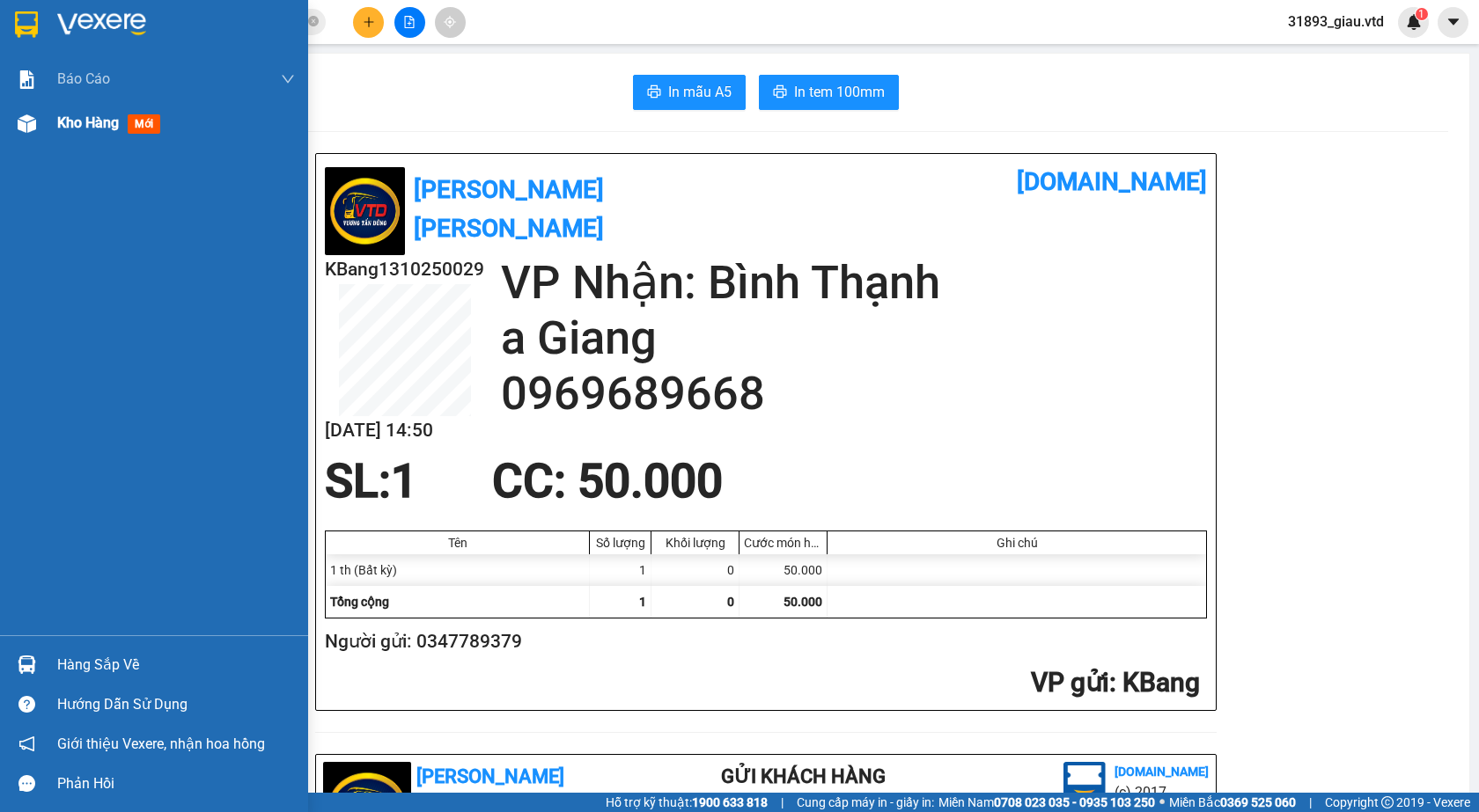
click at [138, 131] on span "mới" at bounding box center [144, 124] width 33 height 20
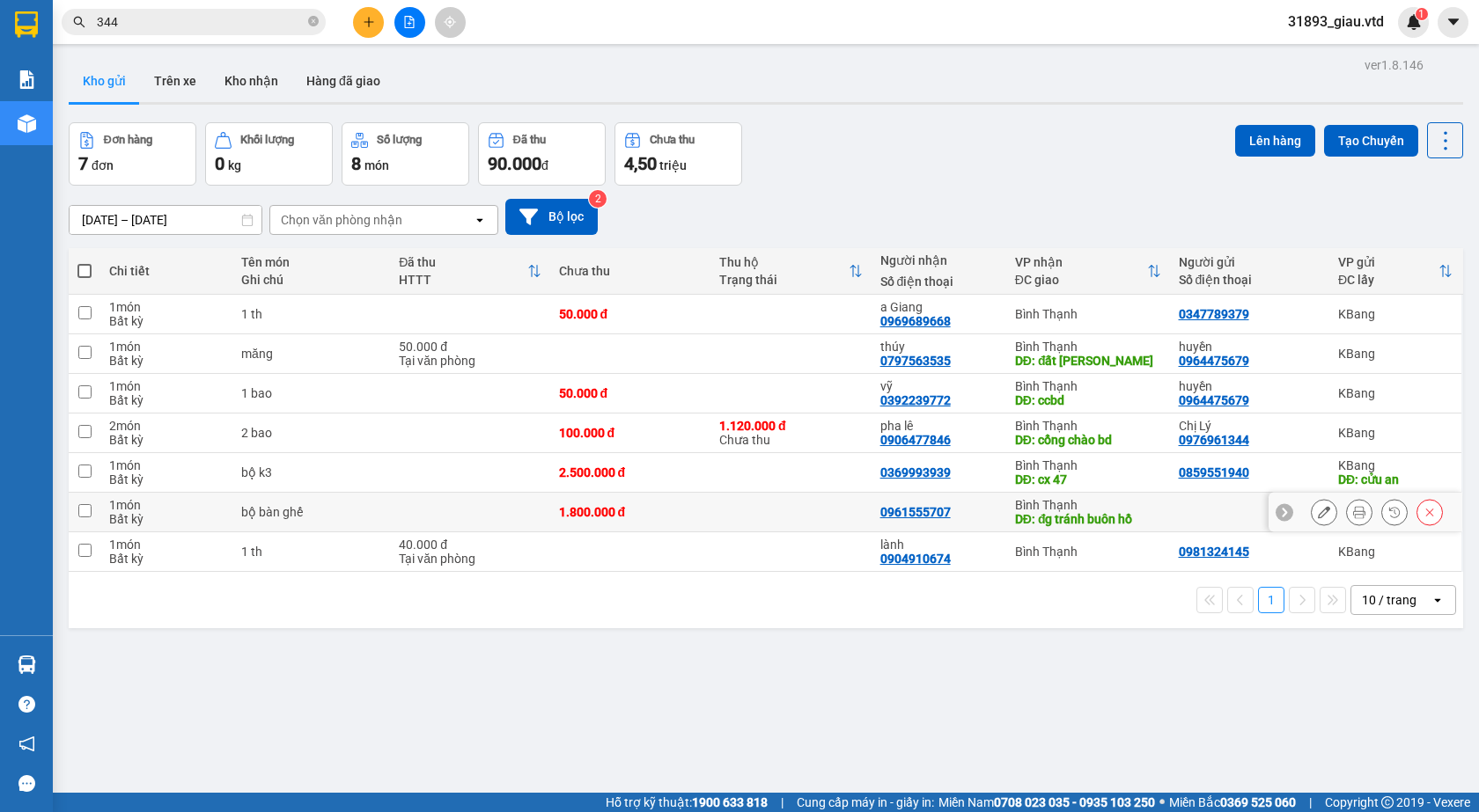
click at [86, 510] on input "checkbox" at bounding box center [85, 511] width 13 height 13
checkbox input "true"
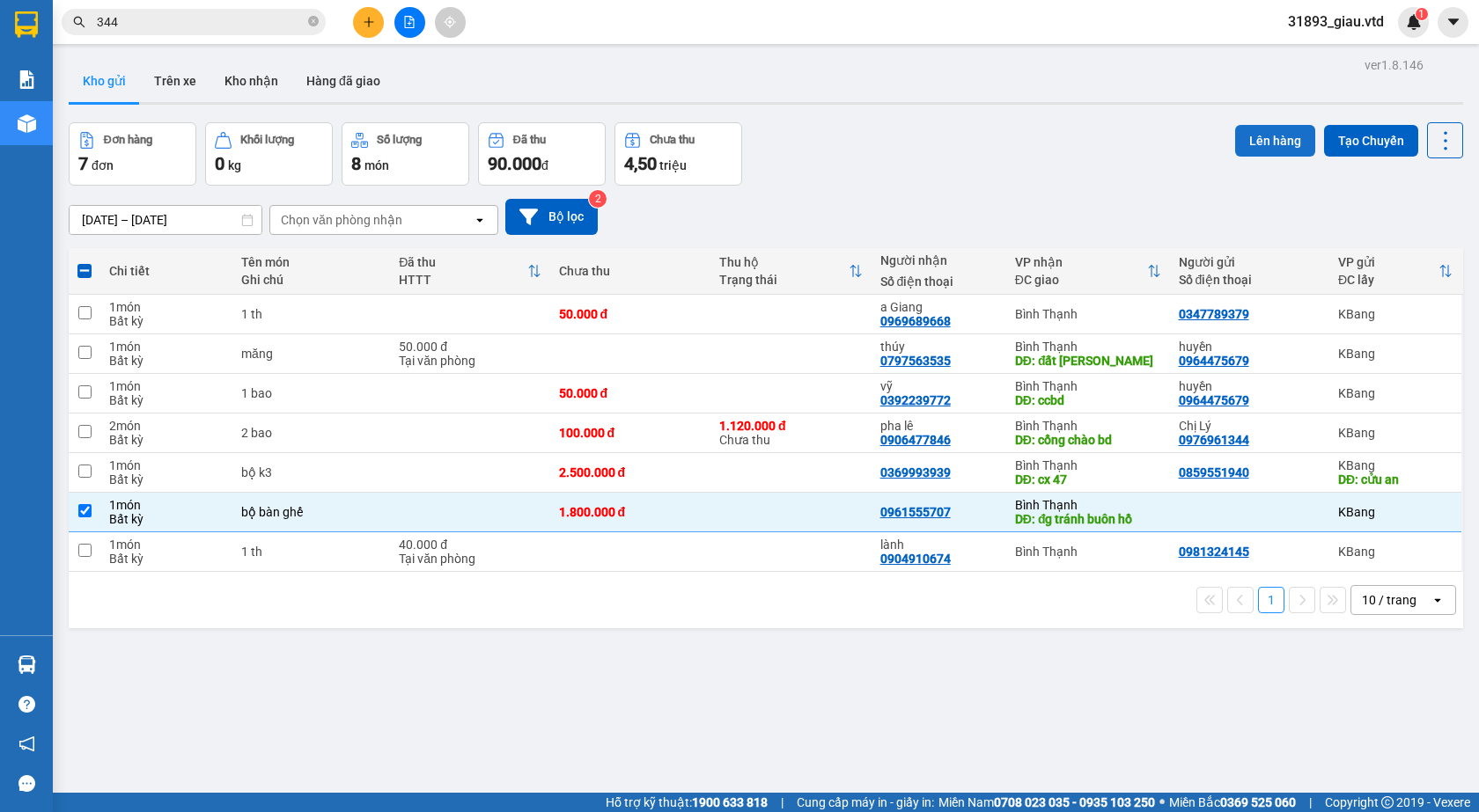
click at [1242, 138] on button "Lên hàng" at bounding box center [1275, 141] width 80 height 32
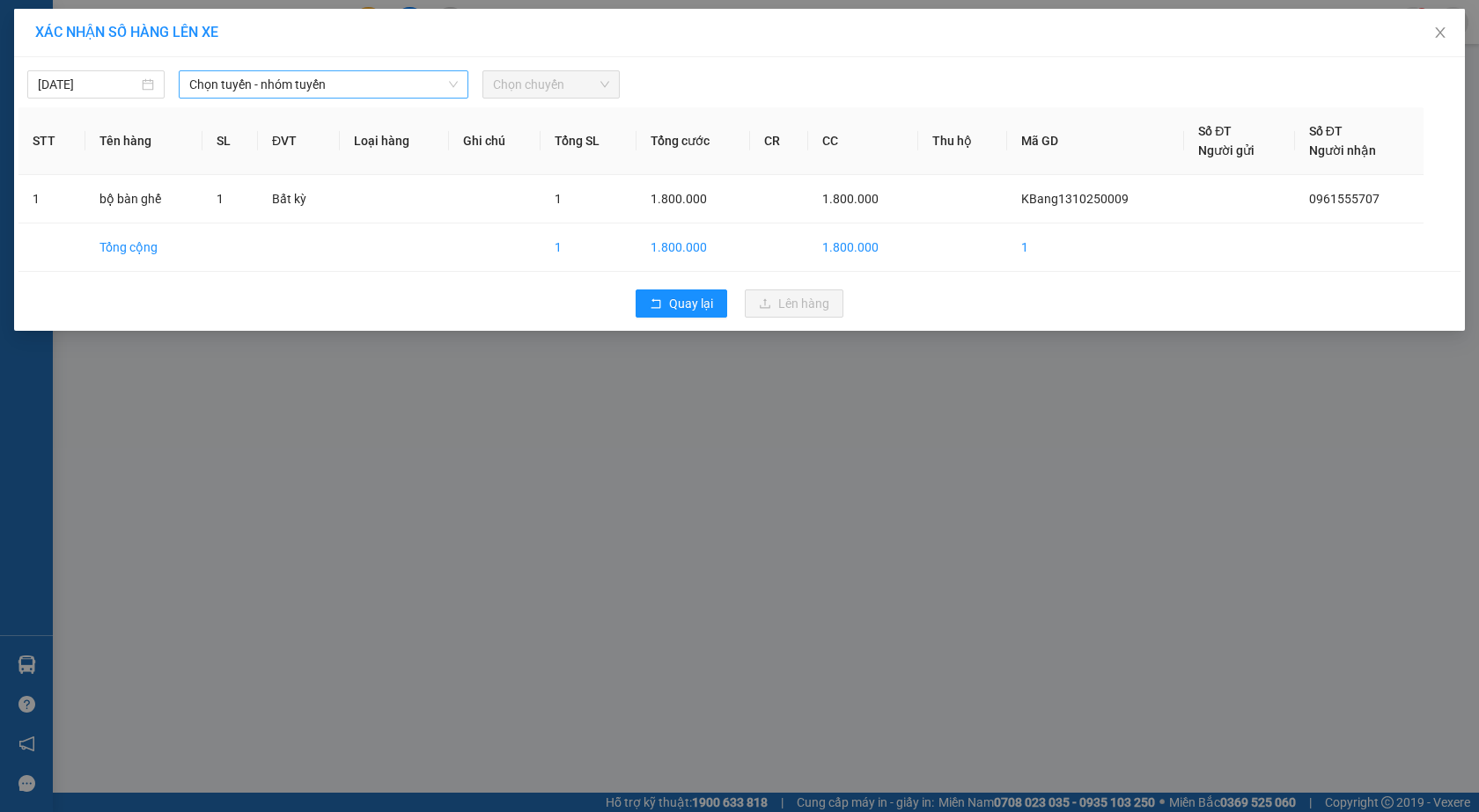
click at [212, 91] on span "Chọn tuyến - nhóm tuyến" at bounding box center [323, 85] width 268 height 26
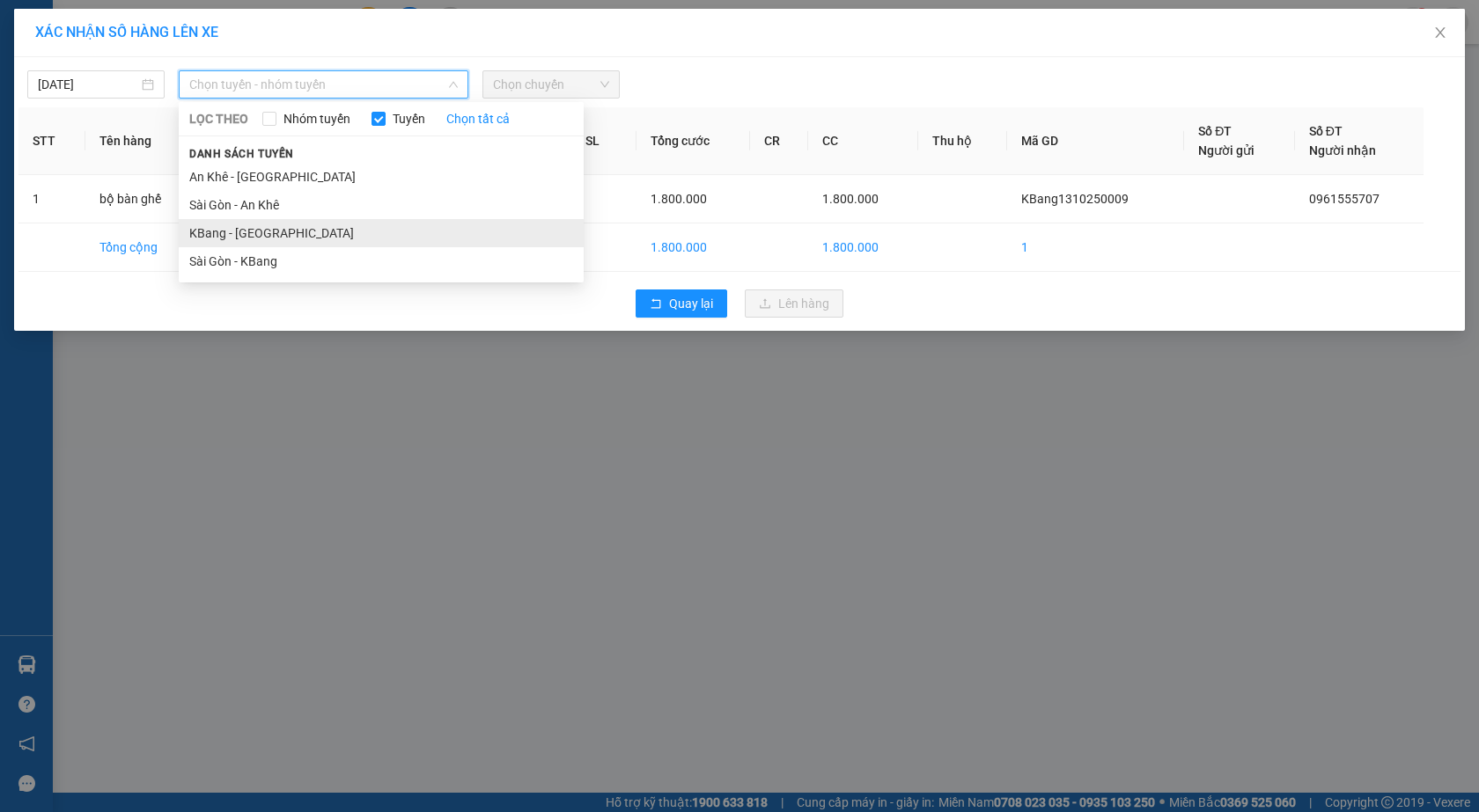
click at [216, 234] on li "KBang - [GEOGRAPHIC_DATA]" at bounding box center [381, 233] width 405 height 28
click at [267, 78] on span "KBang - [GEOGRAPHIC_DATA]" at bounding box center [323, 85] width 268 height 26
drag, startPoint x: 315, startPoint y: 44, endPoint x: 412, endPoint y: 56, distance: 97.7
click at [317, 44] on div "XÁC NHẬN SỐ HÀNG LÊN XE" at bounding box center [739, 32] width 1451 height 48
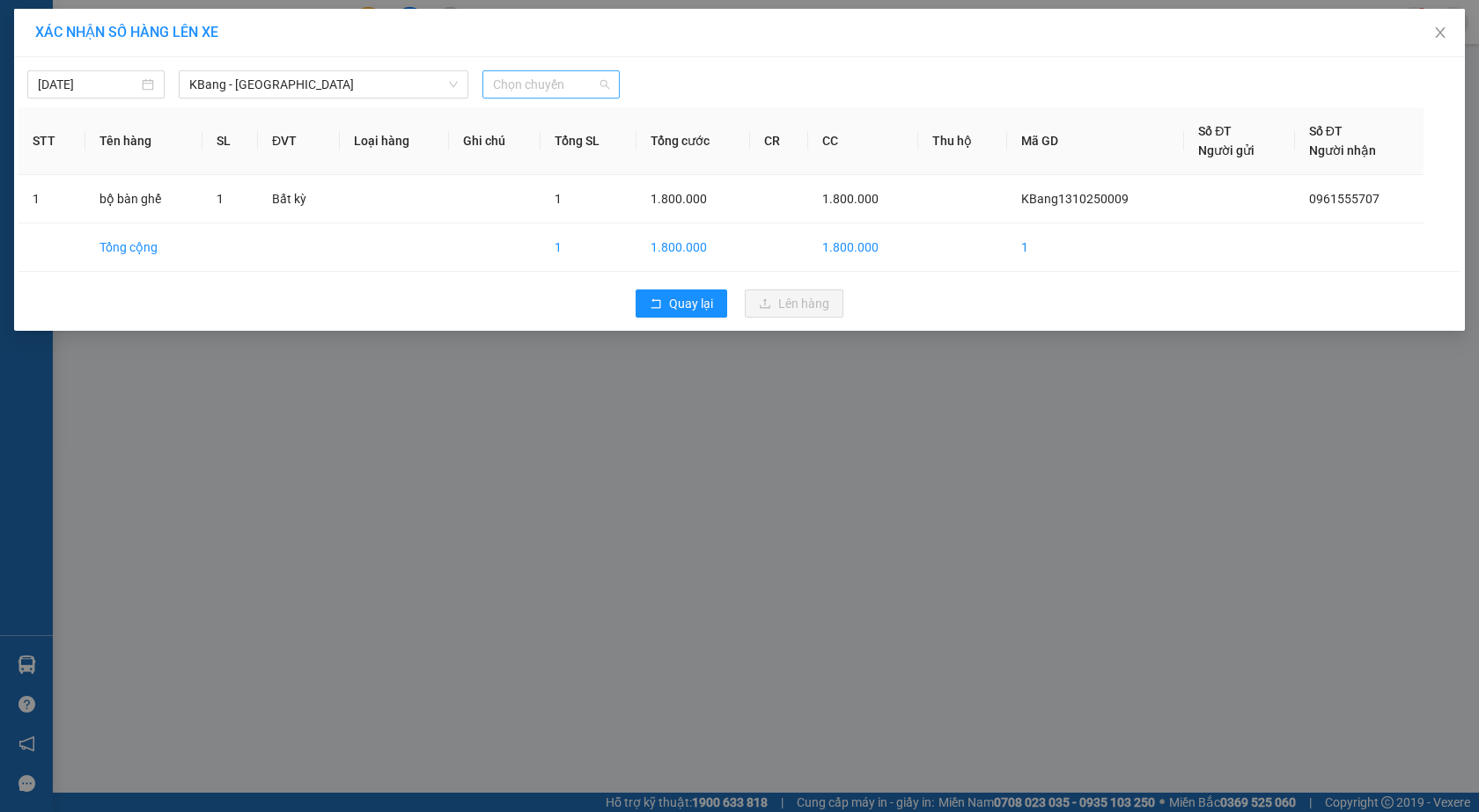
click at [511, 79] on span "Chọn chuyến" at bounding box center [551, 85] width 116 height 26
click at [566, 145] on div "15:00 - 81H-036.93" at bounding box center [562, 148] width 137 height 20
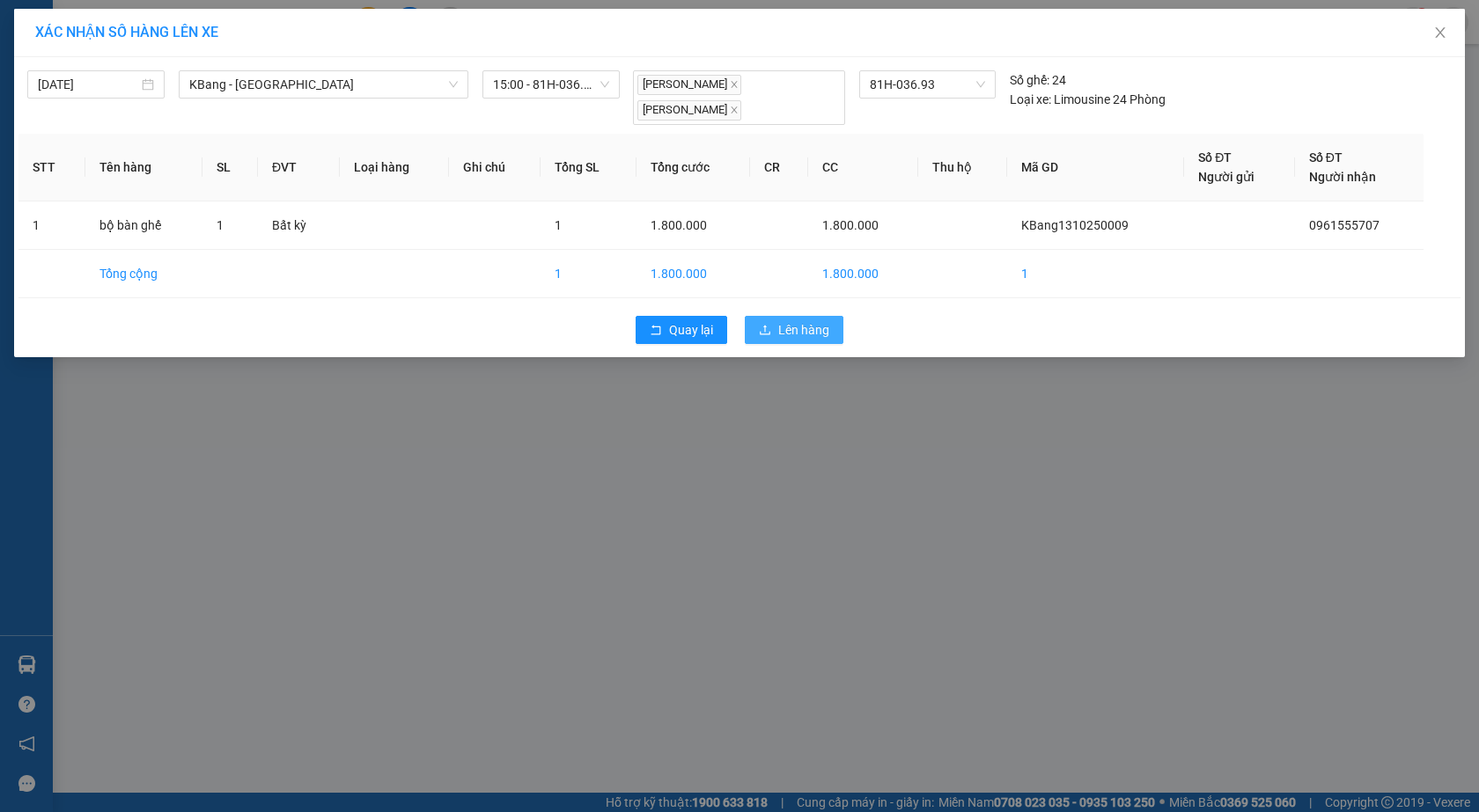
click at [796, 328] on span "Lên hàng" at bounding box center [804, 329] width 51 height 20
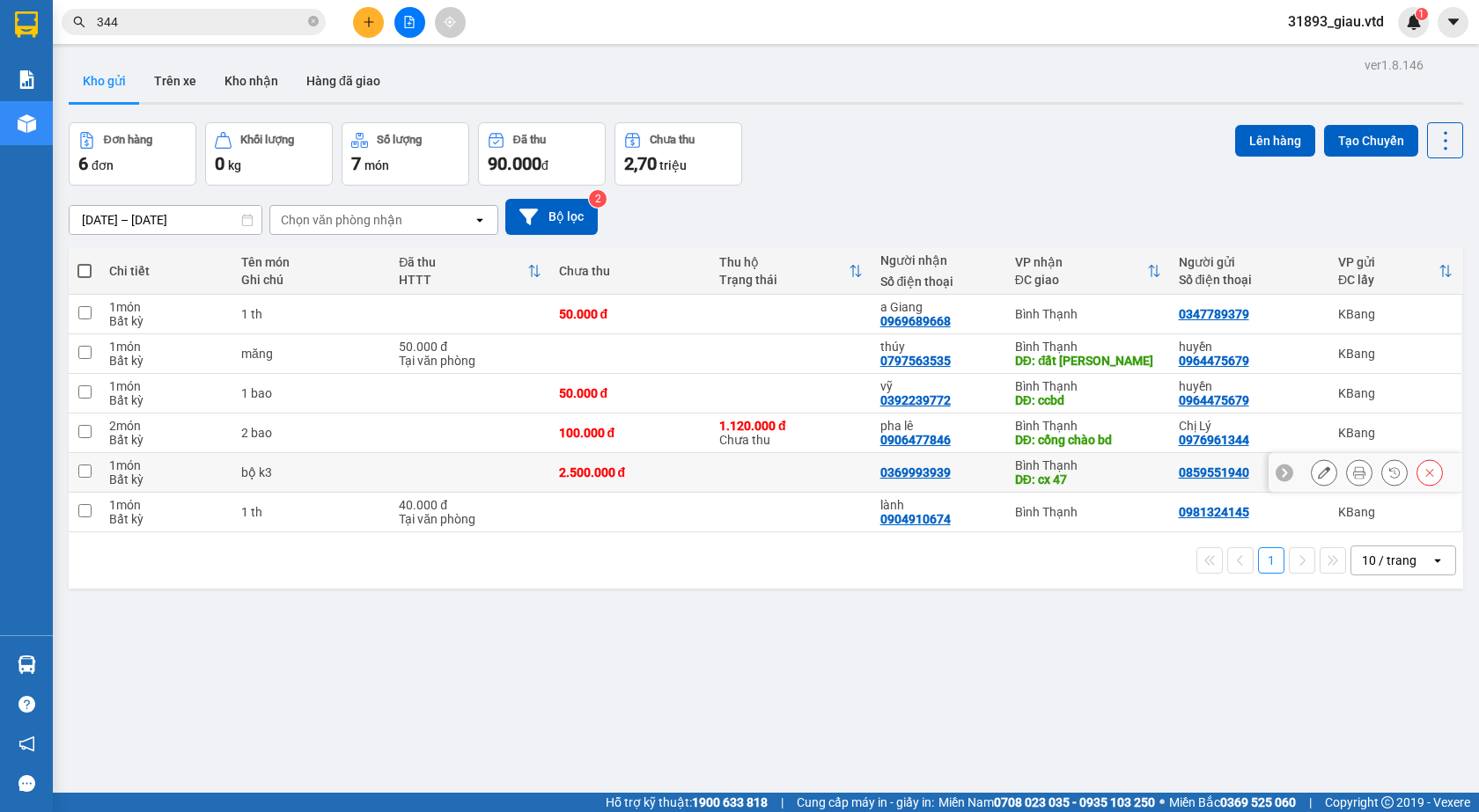
click at [88, 473] on input "checkbox" at bounding box center [85, 471] width 13 height 13
checkbox input "true"
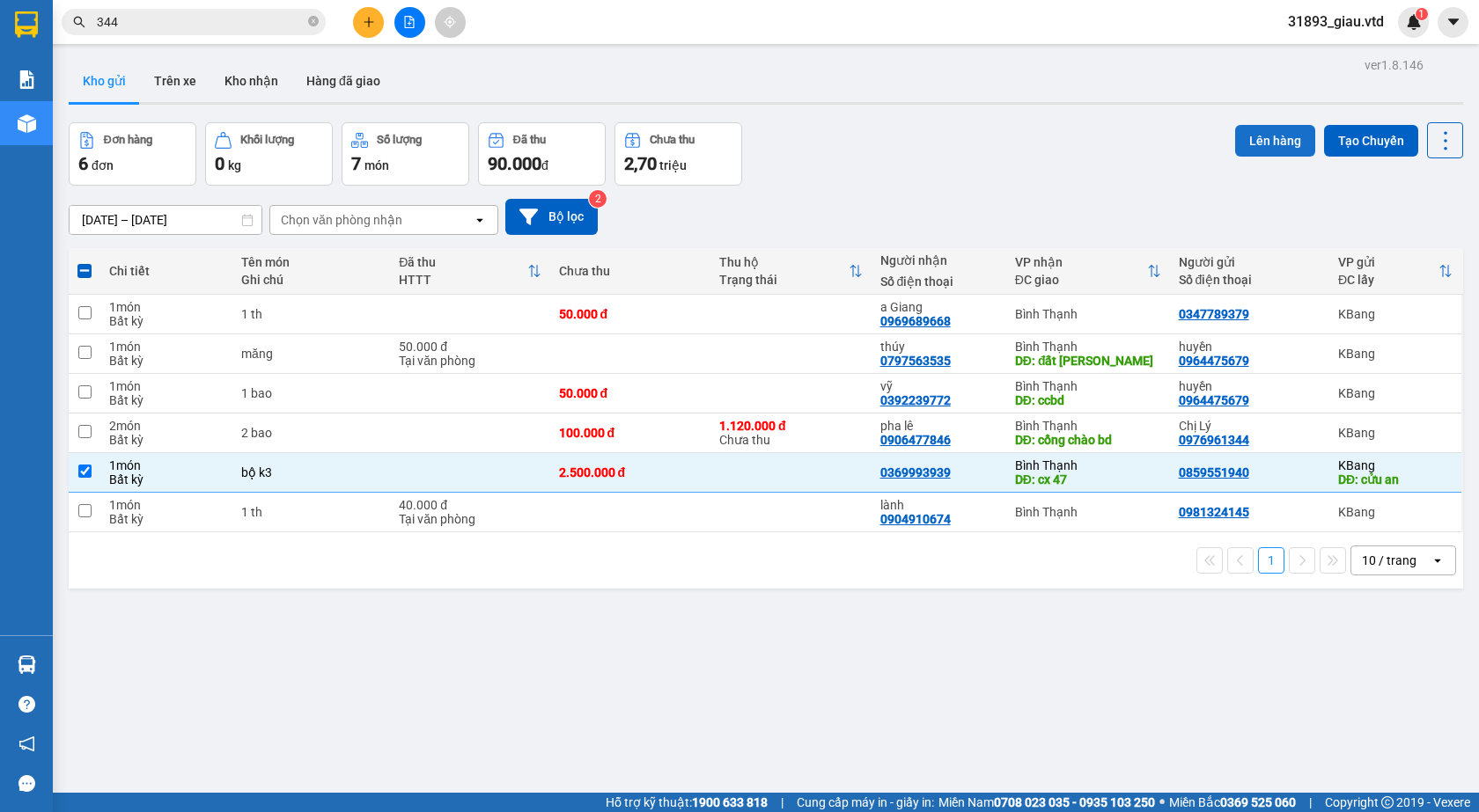
click at [1265, 139] on button "Lên hàng" at bounding box center [1275, 141] width 80 height 32
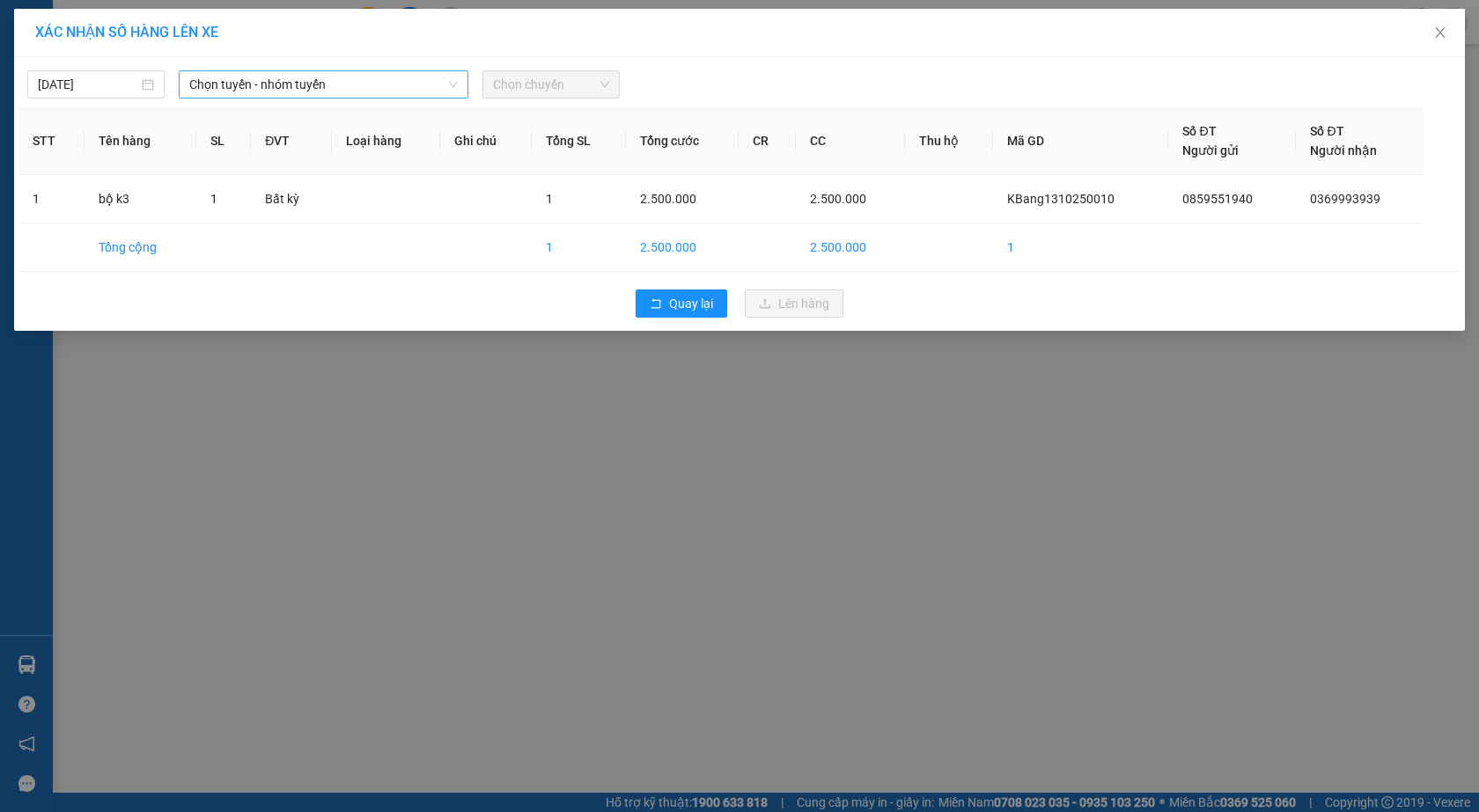
click at [262, 93] on span "Chọn tuyến - nhóm tuyến" at bounding box center [323, 85] width 268 height 26
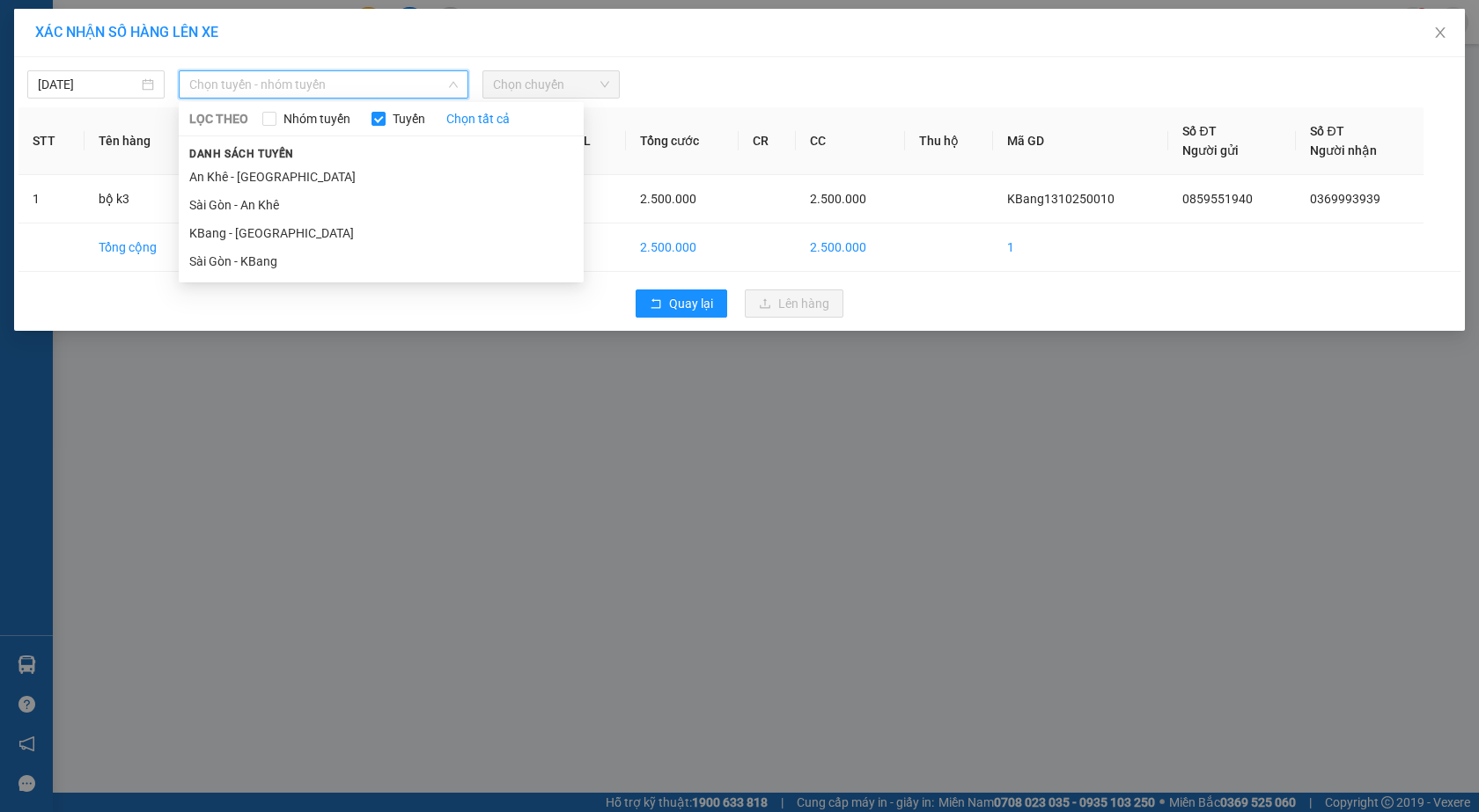
drag, startPoint x: 251, startPoint y: 238, endPoint x: 477, endPoint y: 147, distance: 243.6
click at [255, 232] on li "KBang - [GEOGRAPHIC_DATA]" at bounding box center [381, 233] width 405 height 28
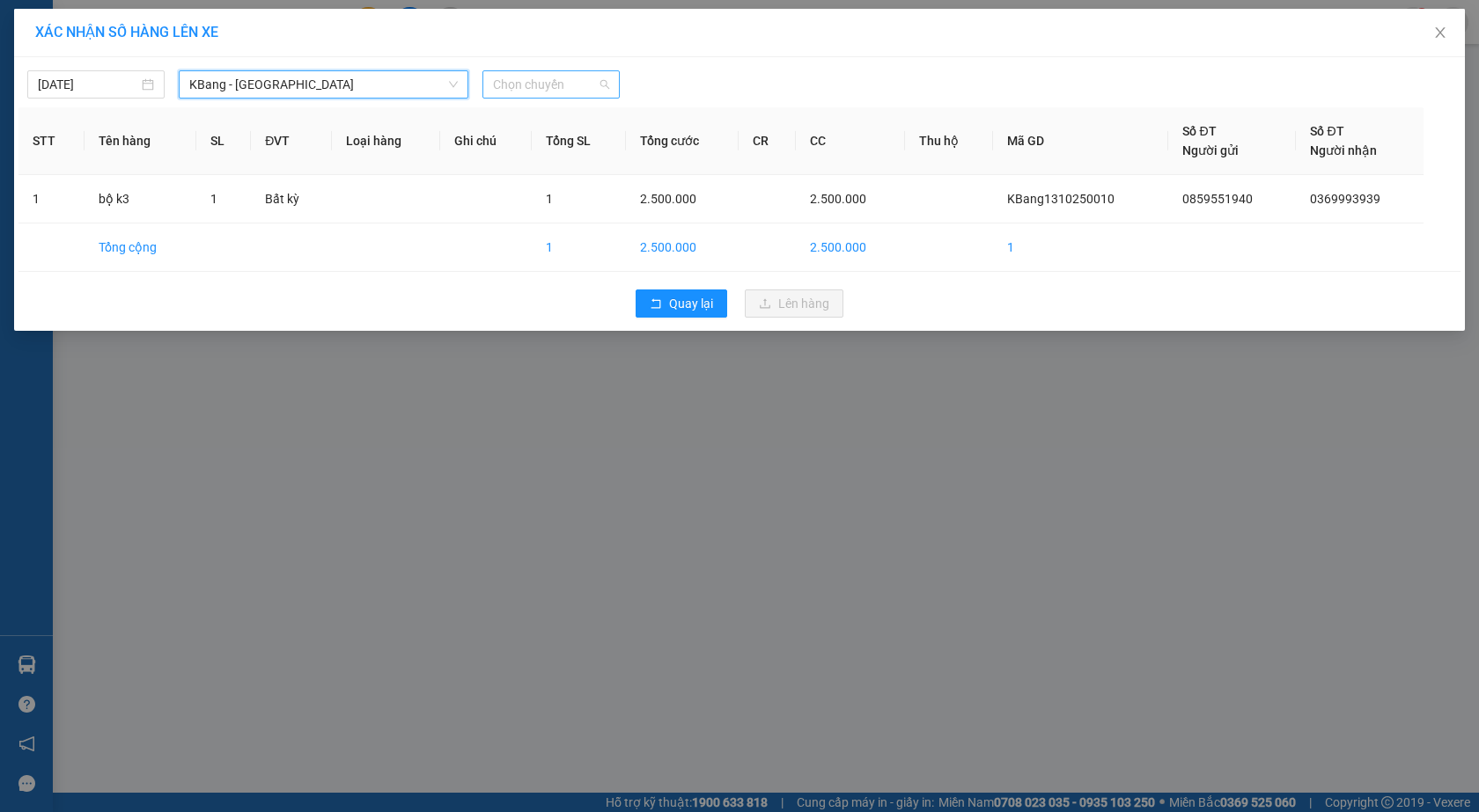
click at [538, 91] on span "Chọn chuyến" at bounding box center [551, 85] width 116 height 26
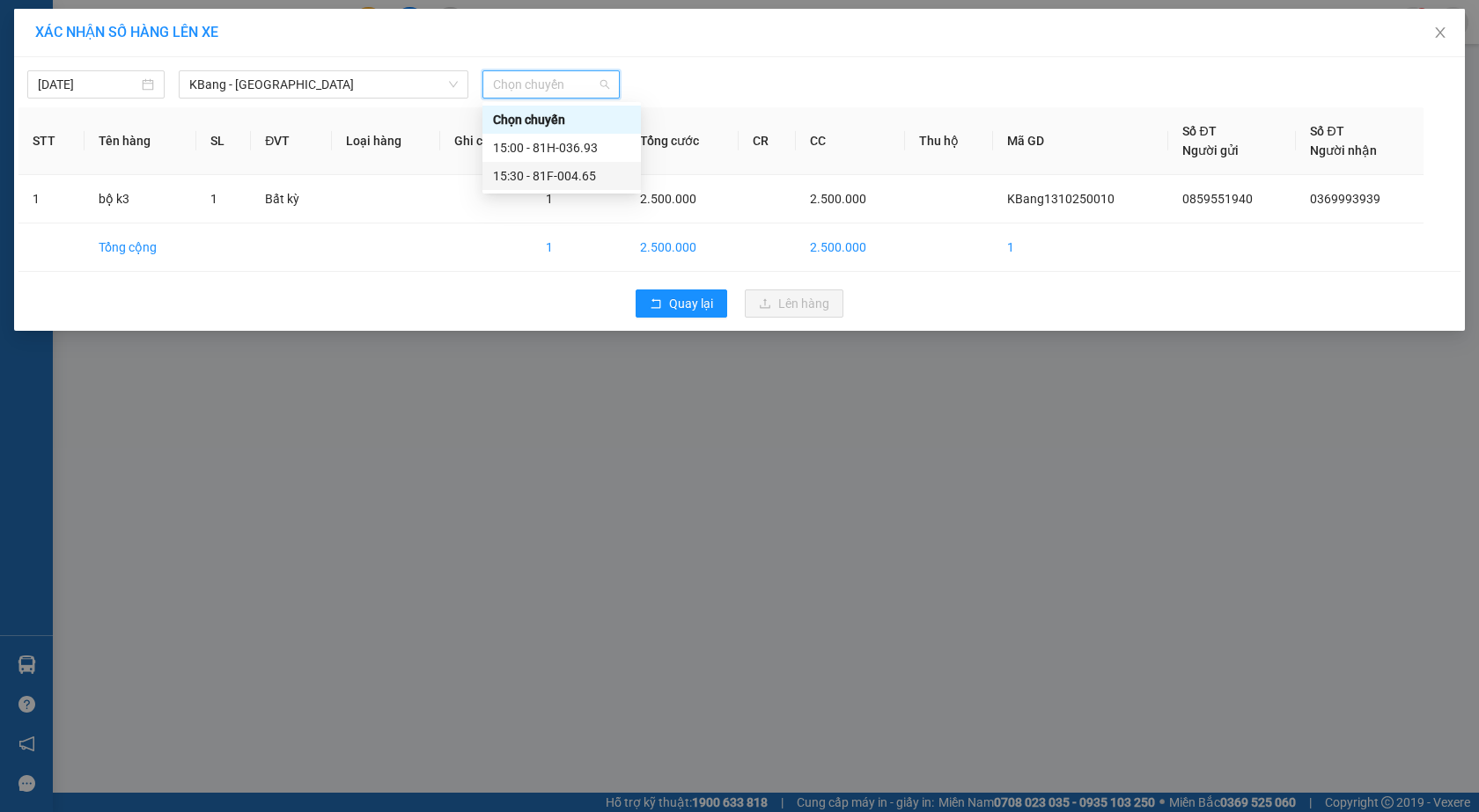
click at [560, 171] on div "15:30 - 81F-004.65" at bounding box center [562, 176] width 137 height 20
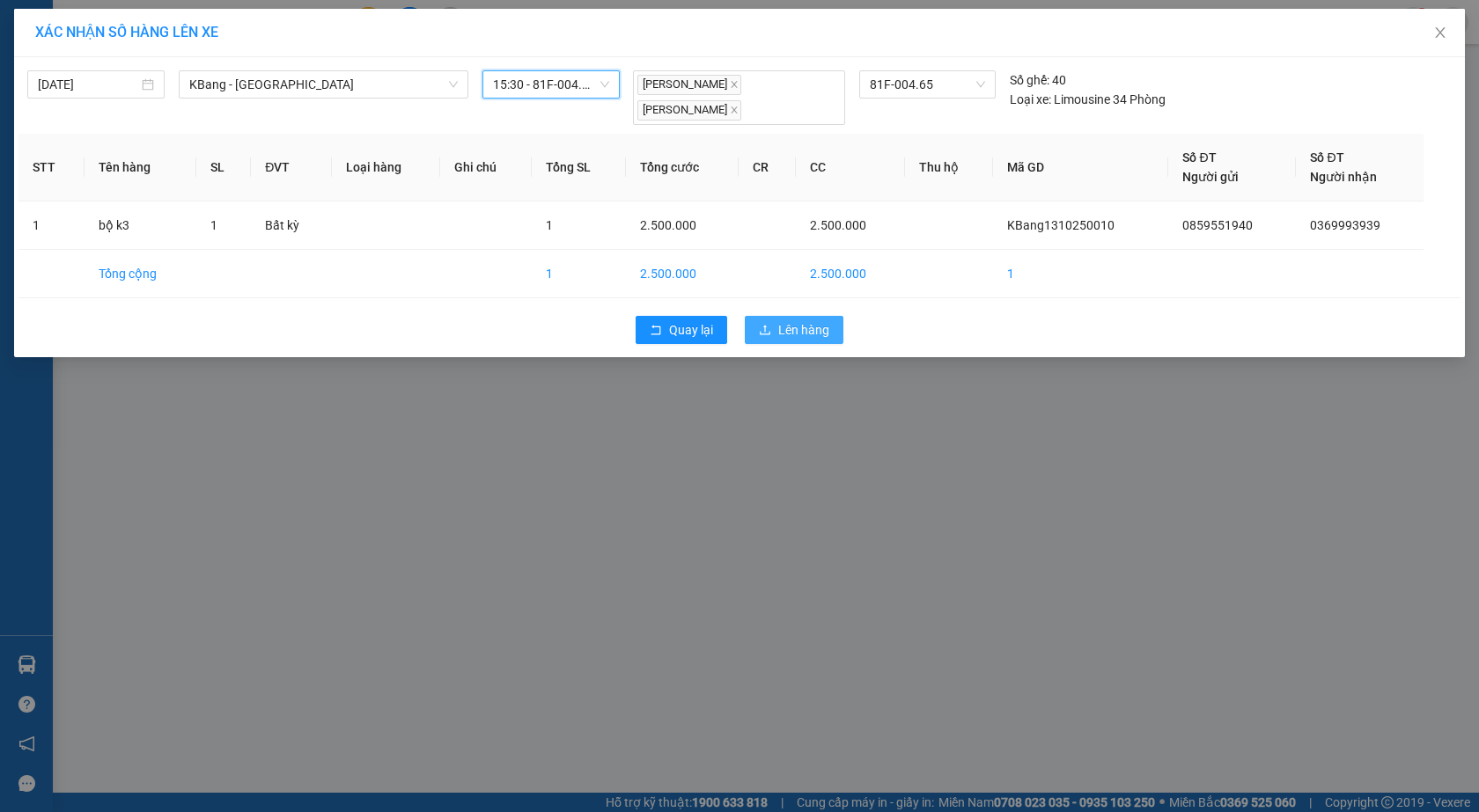
click at [786, 323] on span "Lên hàng" at bounding box center [804, 329] width 51 height 20
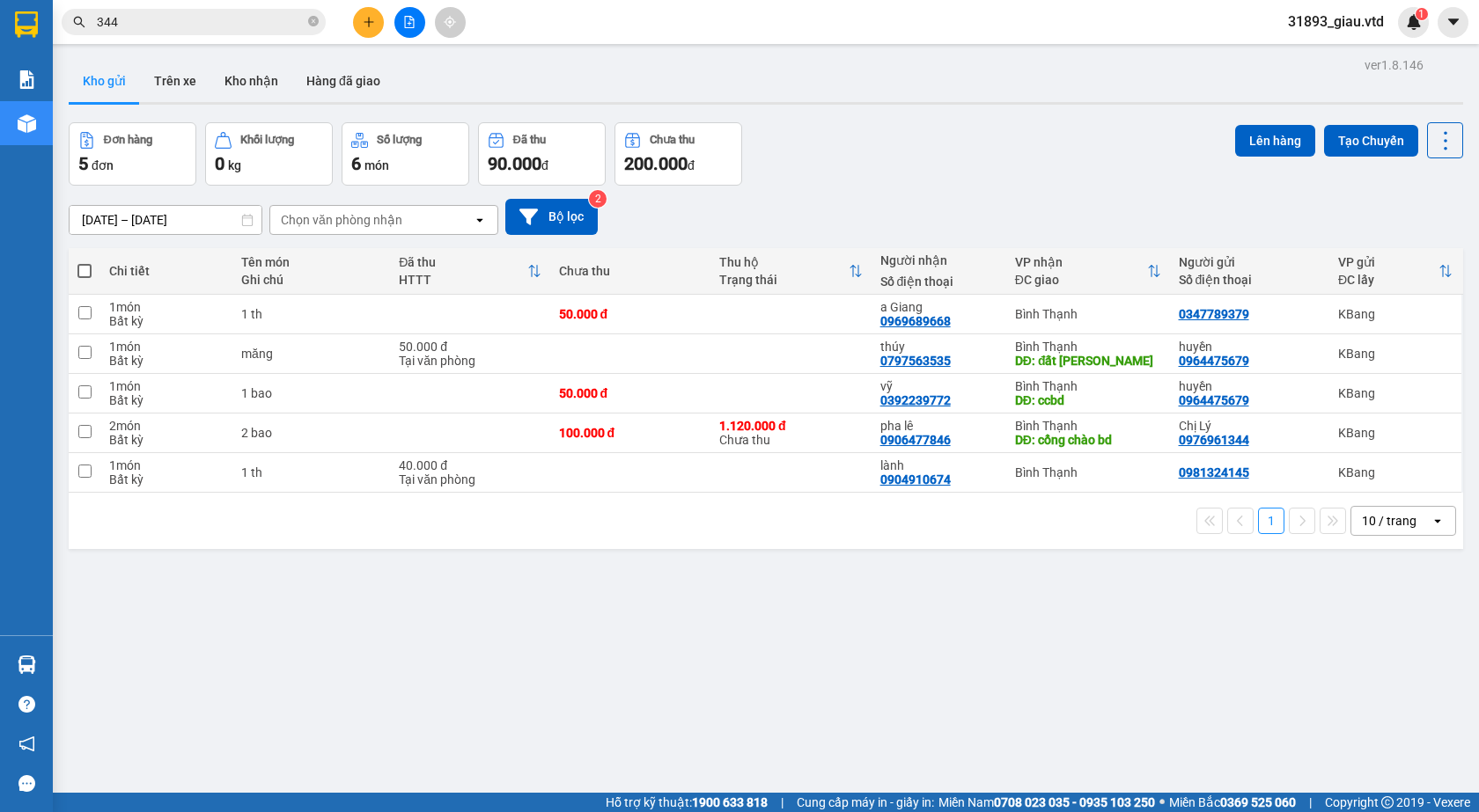
click at [88, 270] on span at bounding box center [84, 271] width 14 height 14
click at [85, 263] on input "checkbox" at bounding box center [85, 263] width 0 height 0
checkbox input "true"
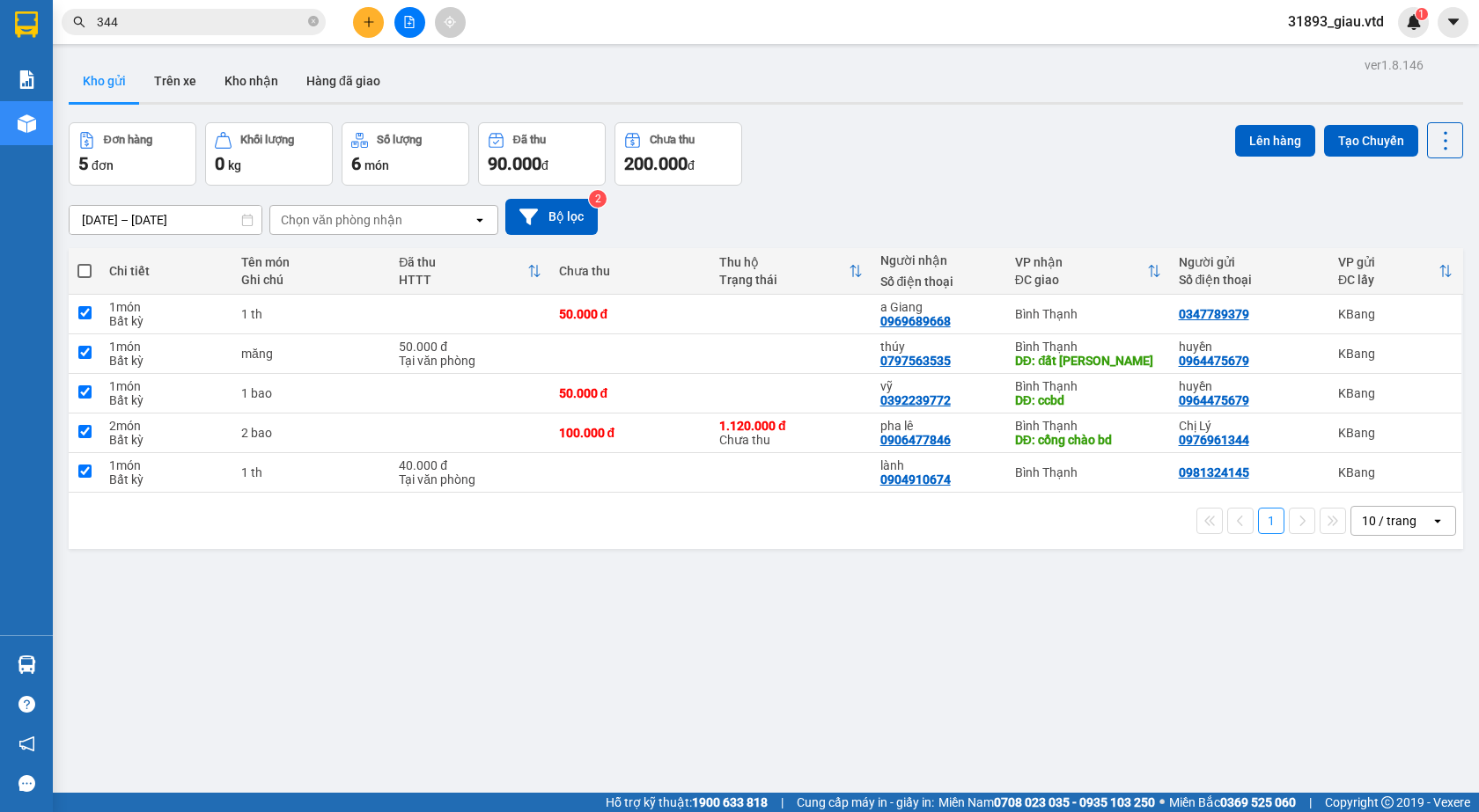
checkbox input "true"
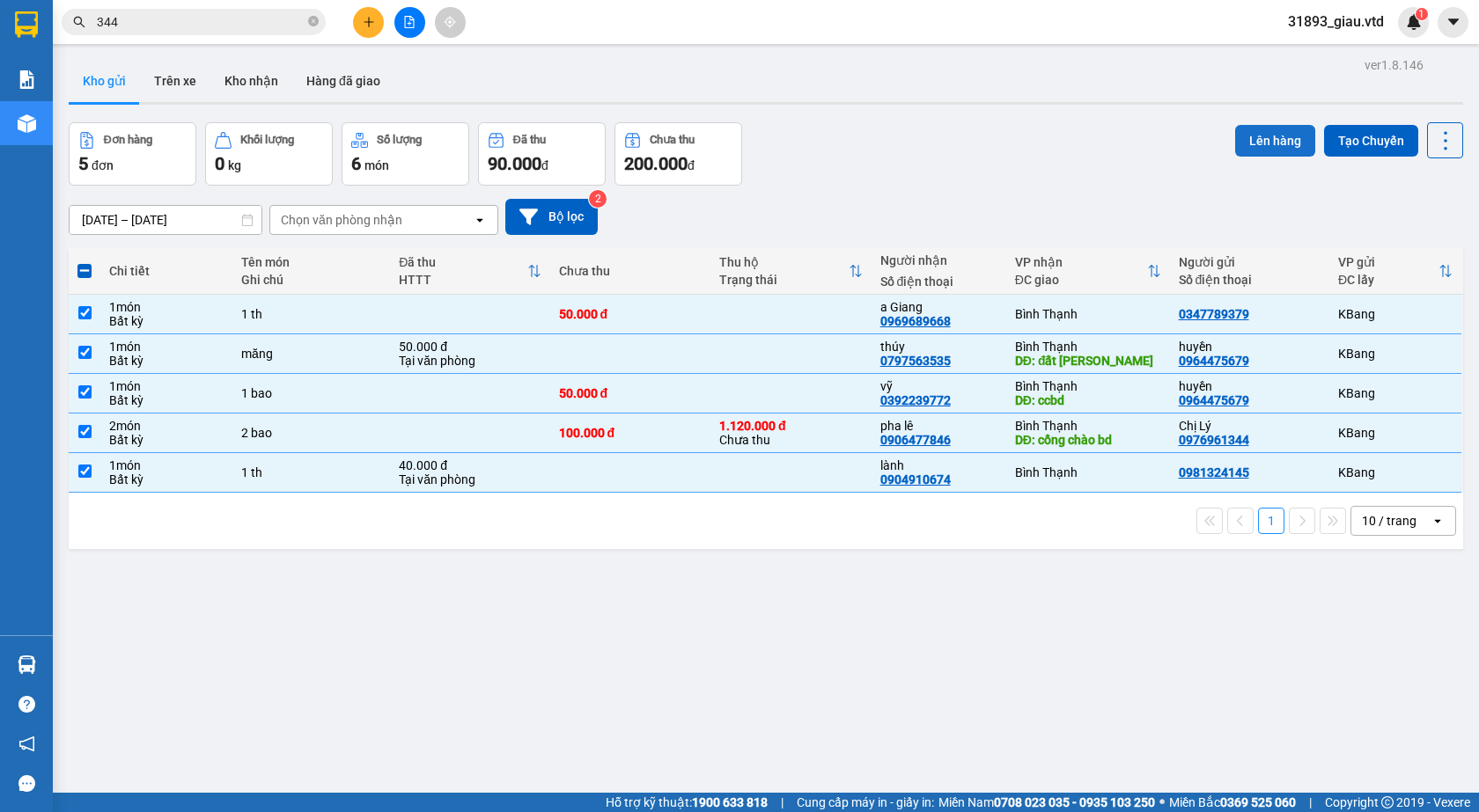
click at [1250, 143] on button "Lên hàng" at bounding box center [1275, 141] width 80 height 32
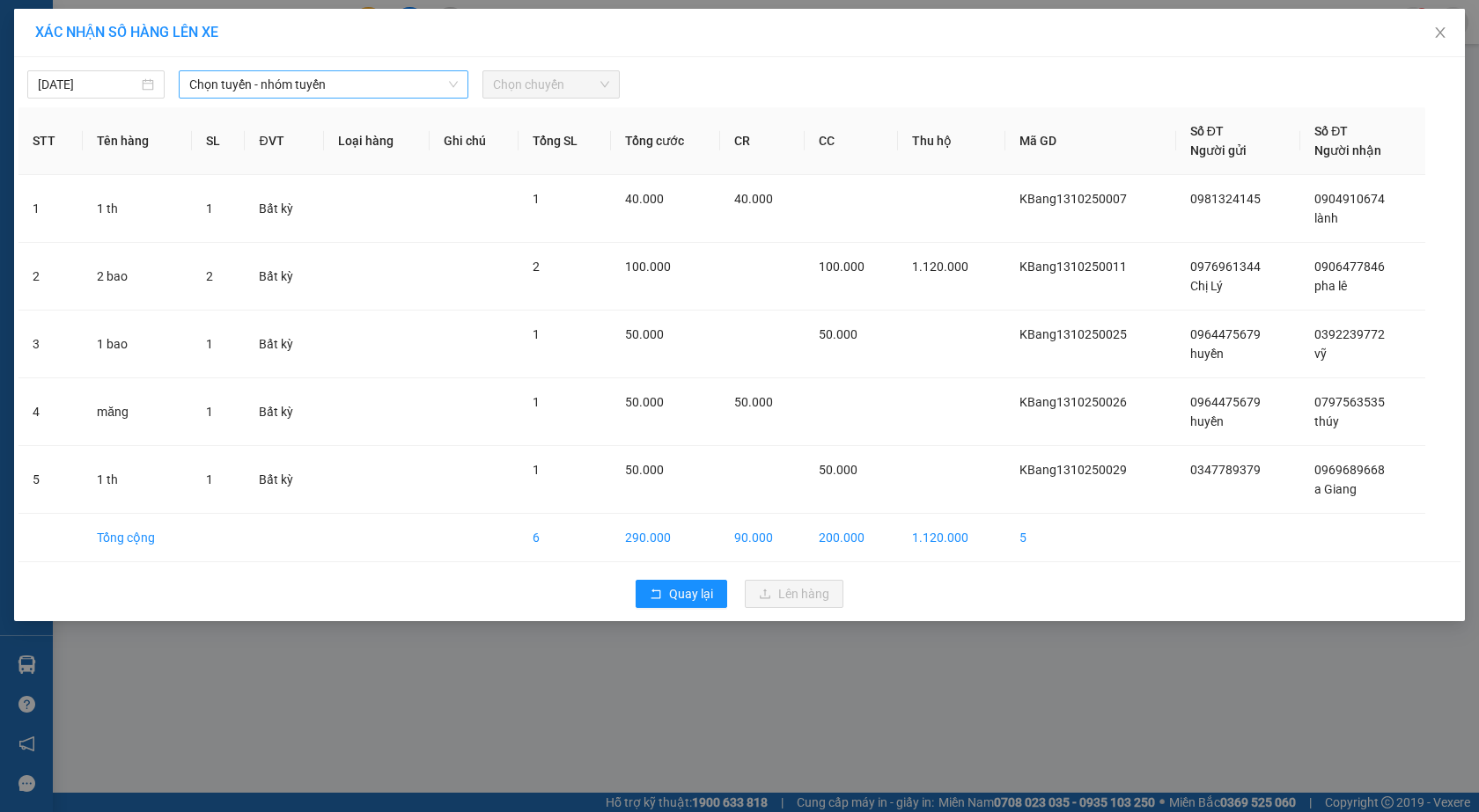
click at [270, 91] on span "Chọn tuyến - nhóm tuyến" at bounding box center [323, 85] width 268 height 26
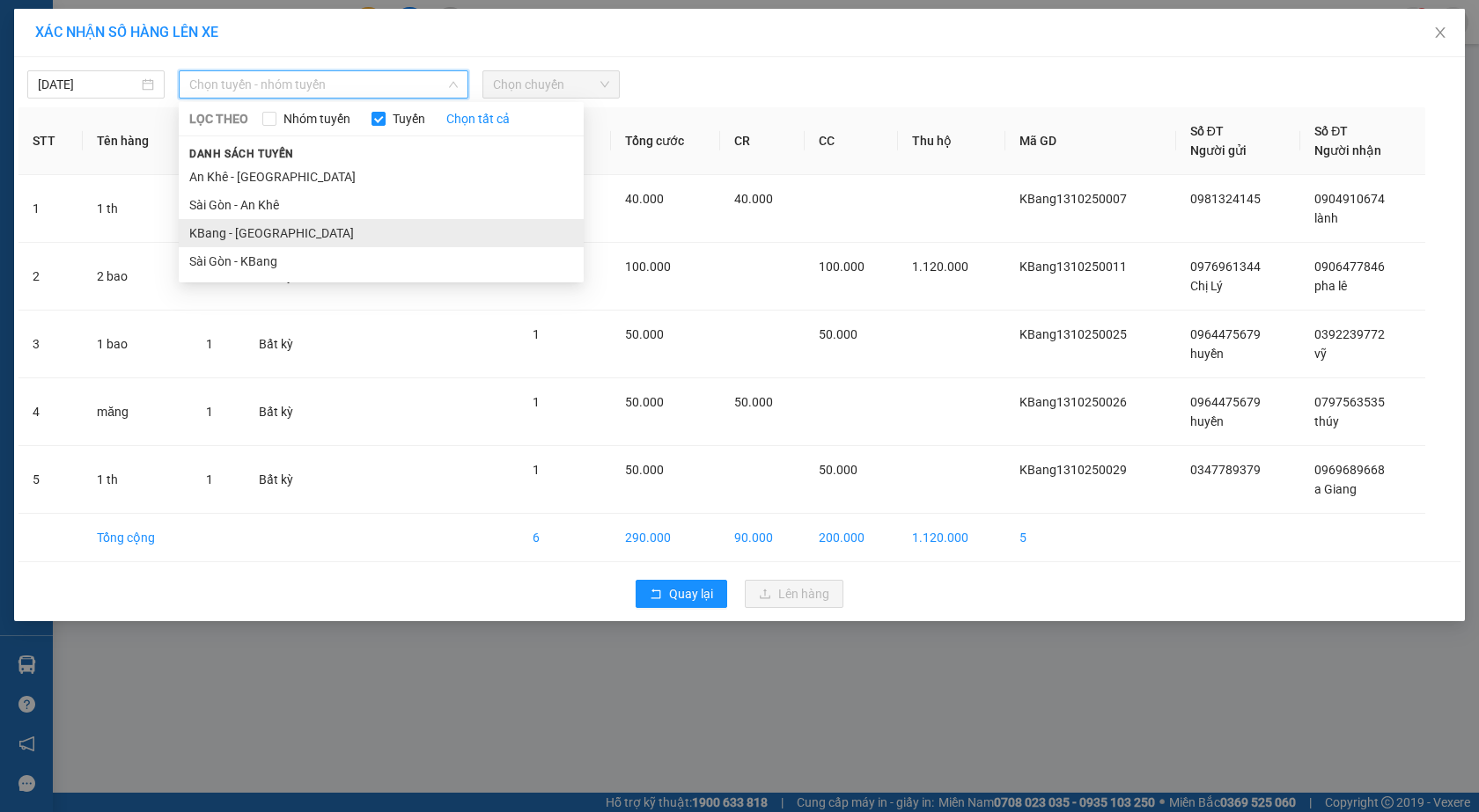
click at [247, 233] on li "KBang - [GEOGRAPHIC_DATA]" at bounding box center [381, 233] width 405 height 28
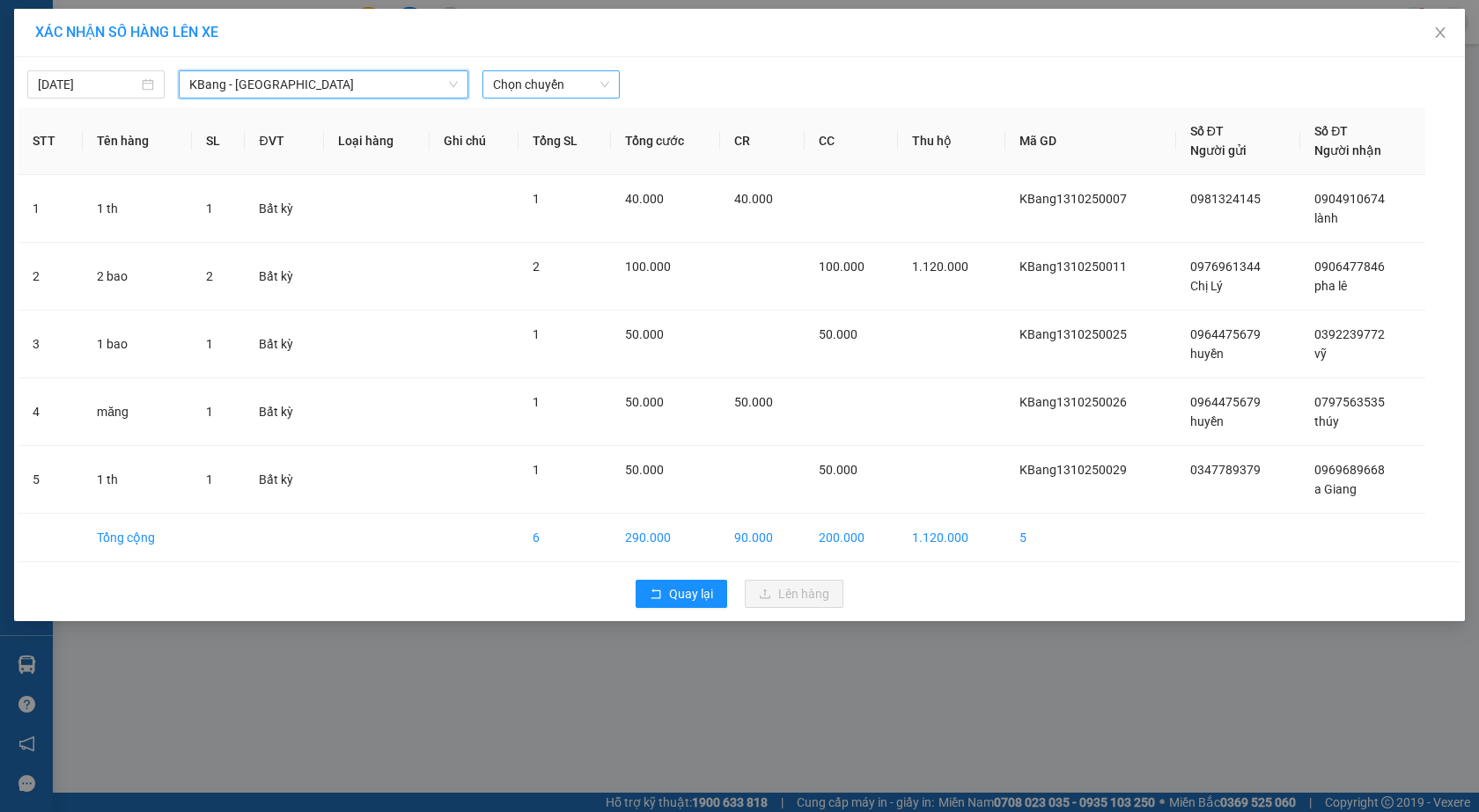
click at [547, 88] on span "Chọn chuyến" at bounding box center [551, 85] width 116 height 26
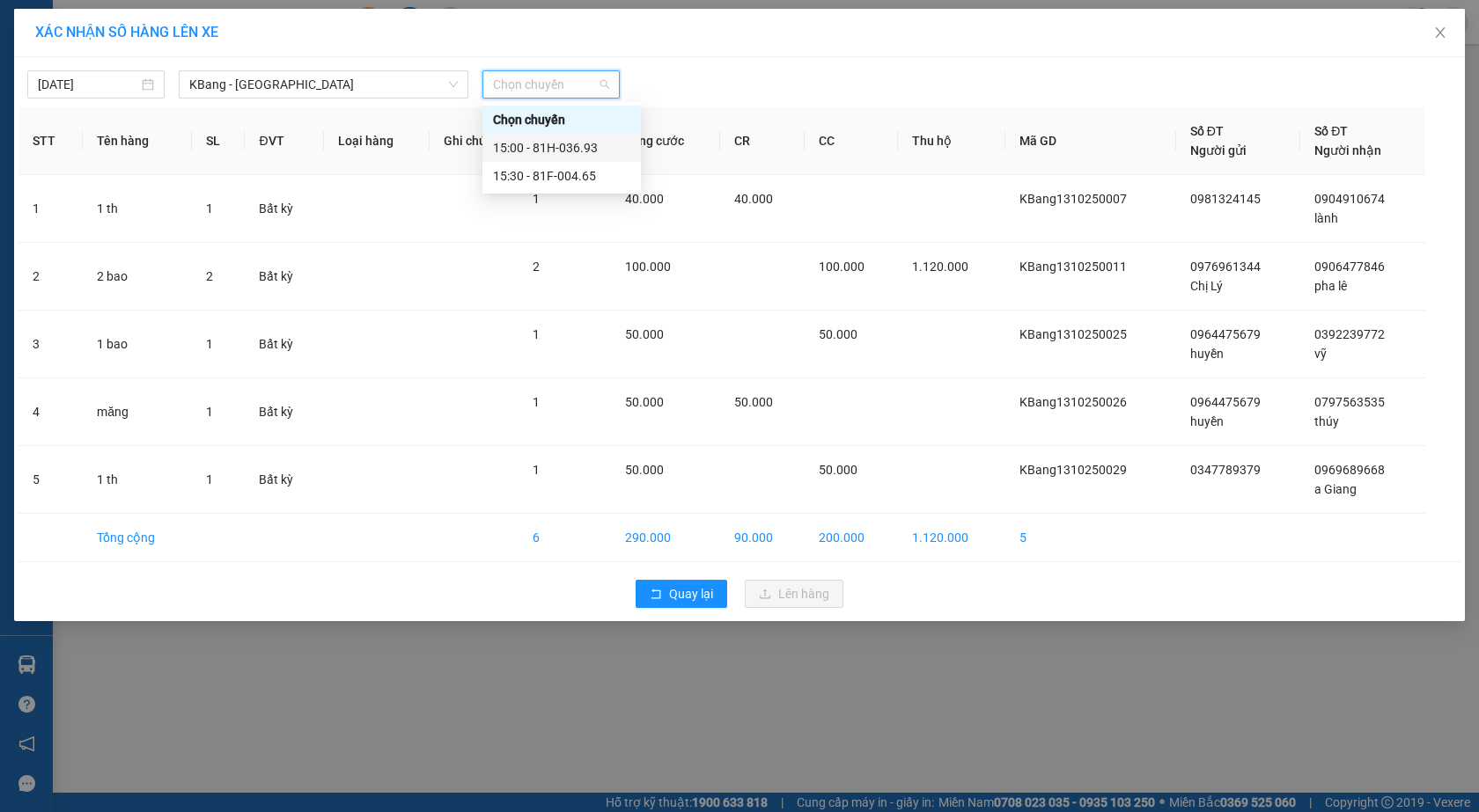
click at [553, 151] on div "15:00 - 81H-036.93" at bounding box center [562, 148] width 137 height 20
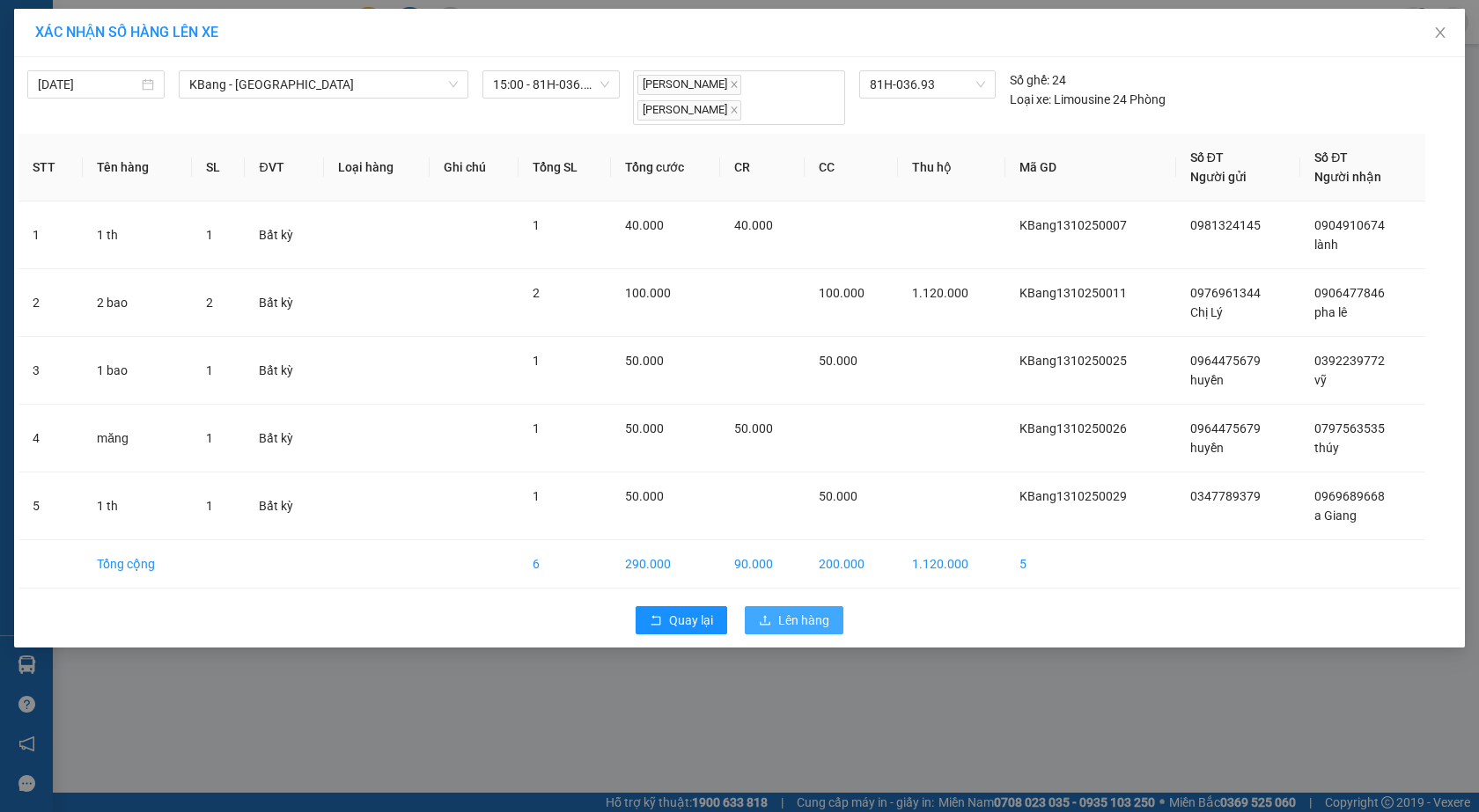
click at [795, 620] on span "Lên hàng" at bounding box center [804, 620] width 51 height 20
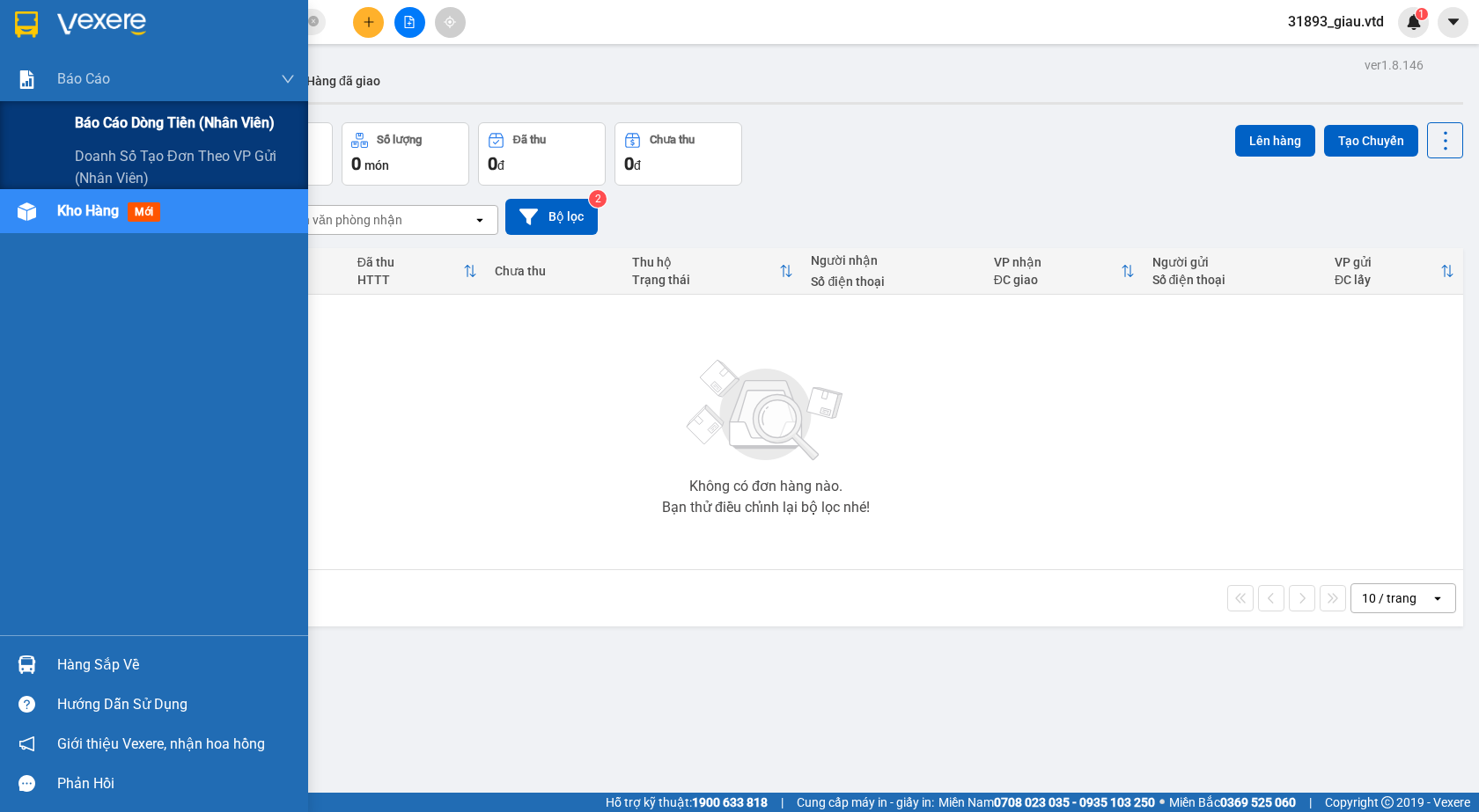
click at [132, 115] on span "Báo cáo dòng tiền (nhân viên)" at bounding box center [174, 122] width 200 height 22
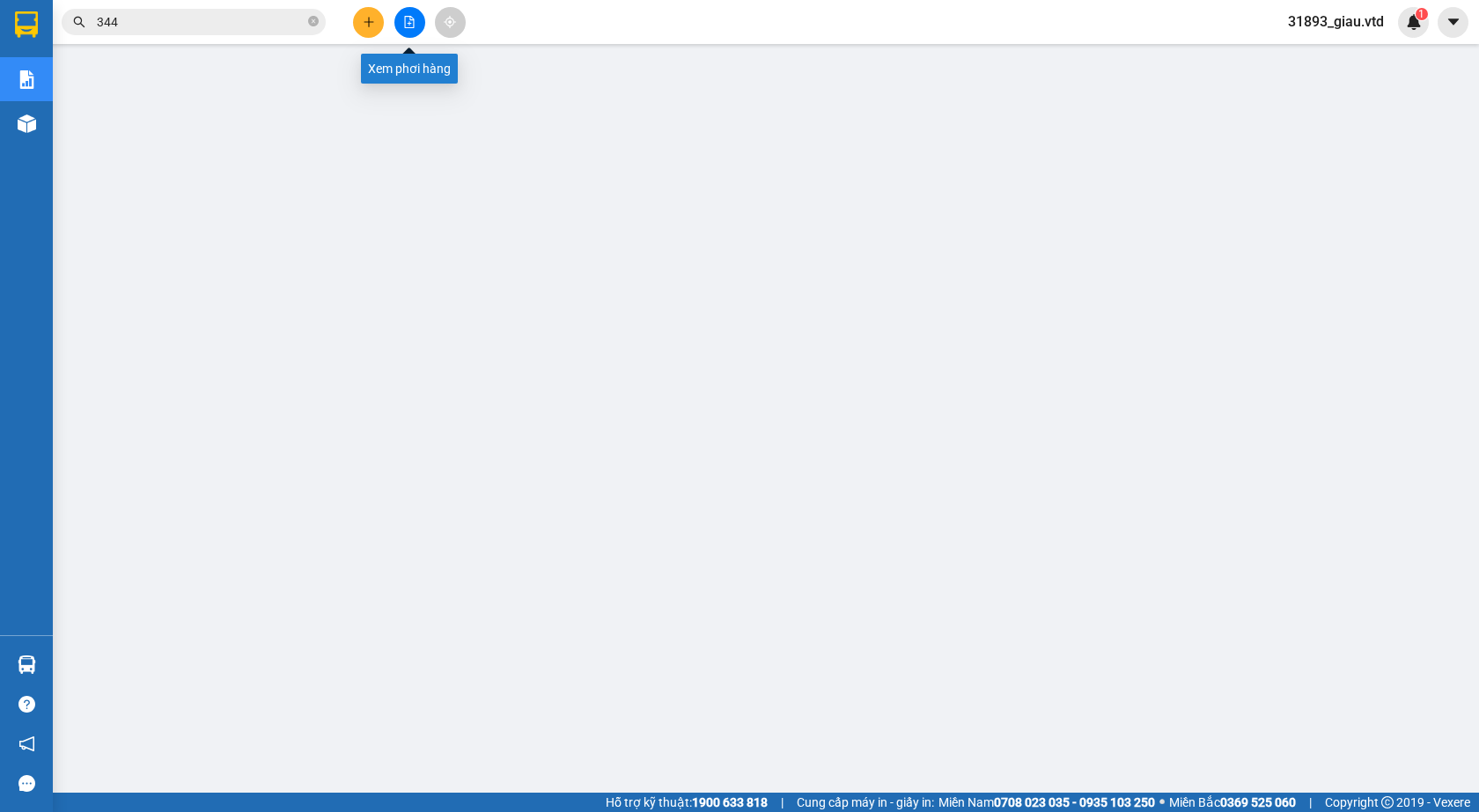
click at [403, 21] on icon "file-add" at bounding box center [409, 22] width 12 height 12
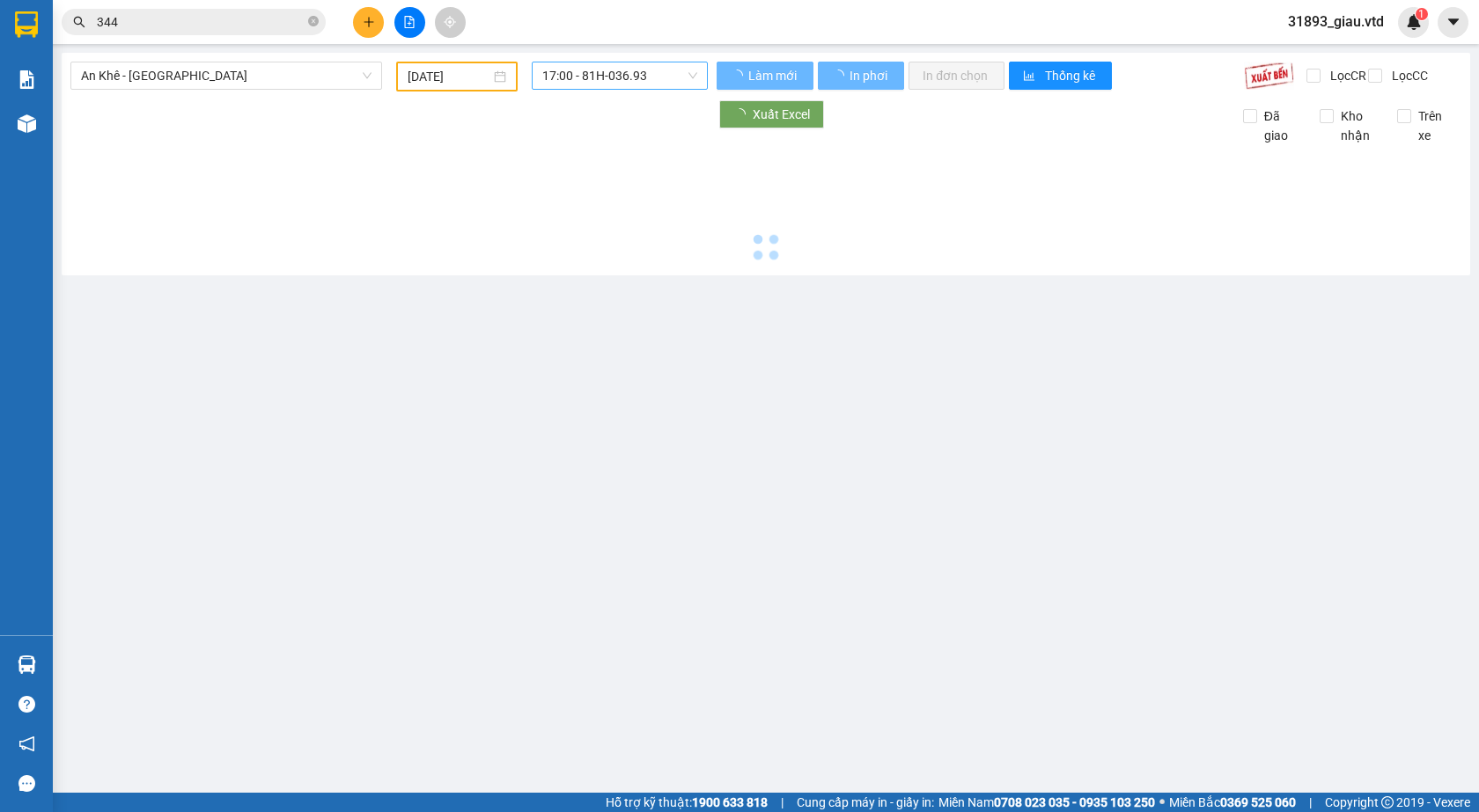
type input "[DATE]"
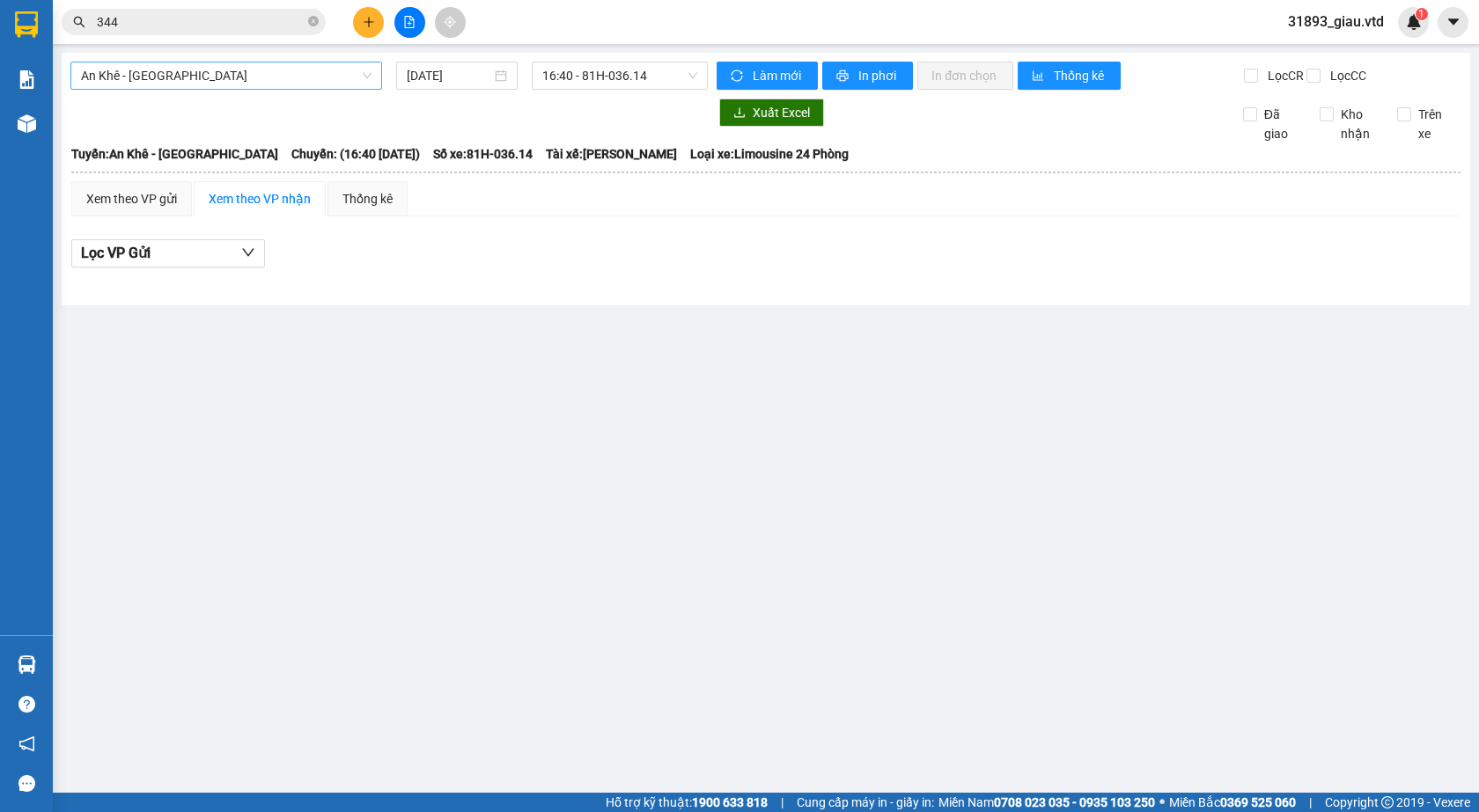
click at [185, 81] on span "An Khê - [GEOGRAPHIC_DATA]" at bounding box center [226, 75] width 291 height 26
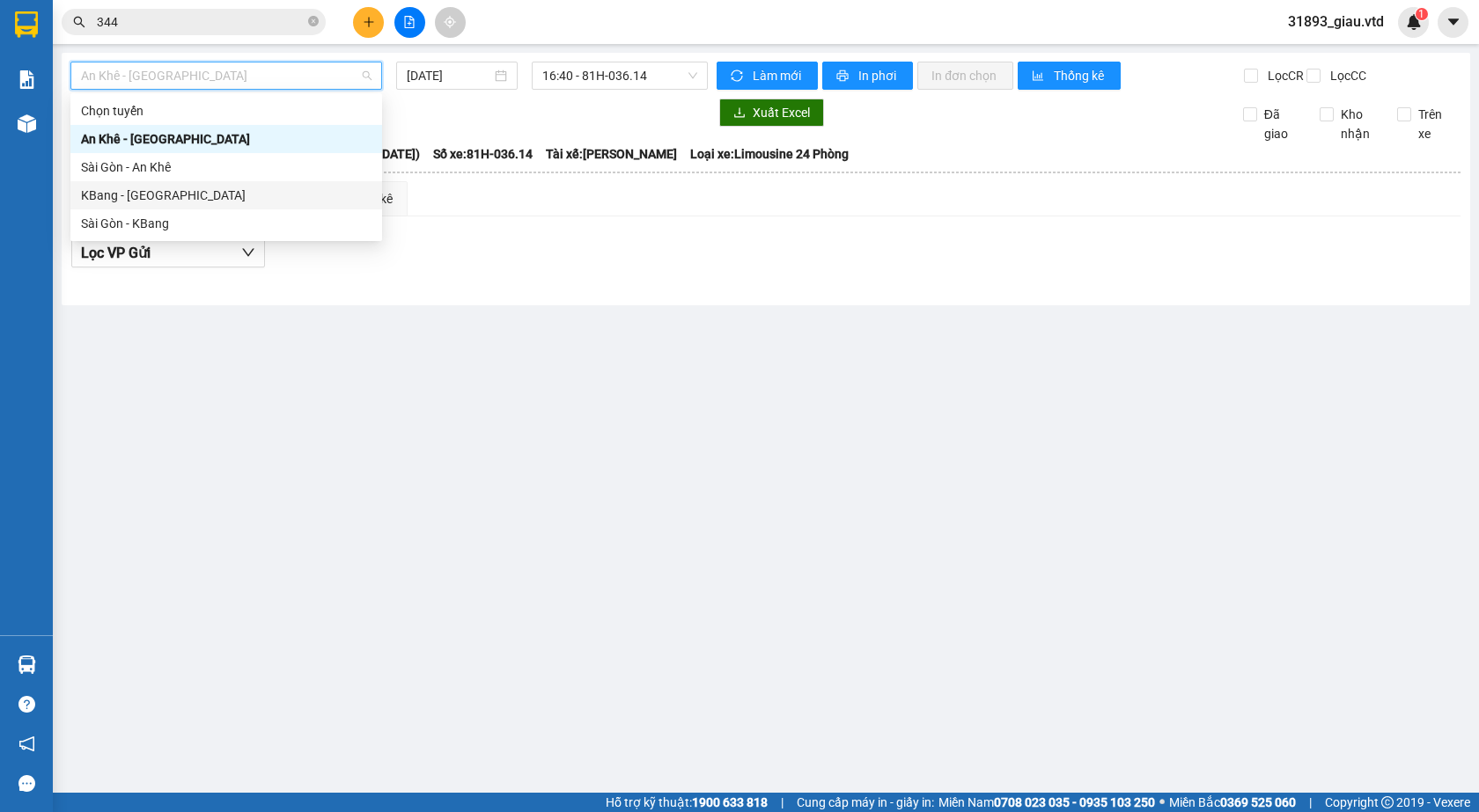
click at [135, 193] on div "KBang - [GEOGRAPHIC_DATA]" at bounding box center [226, 195] width 291 height 20
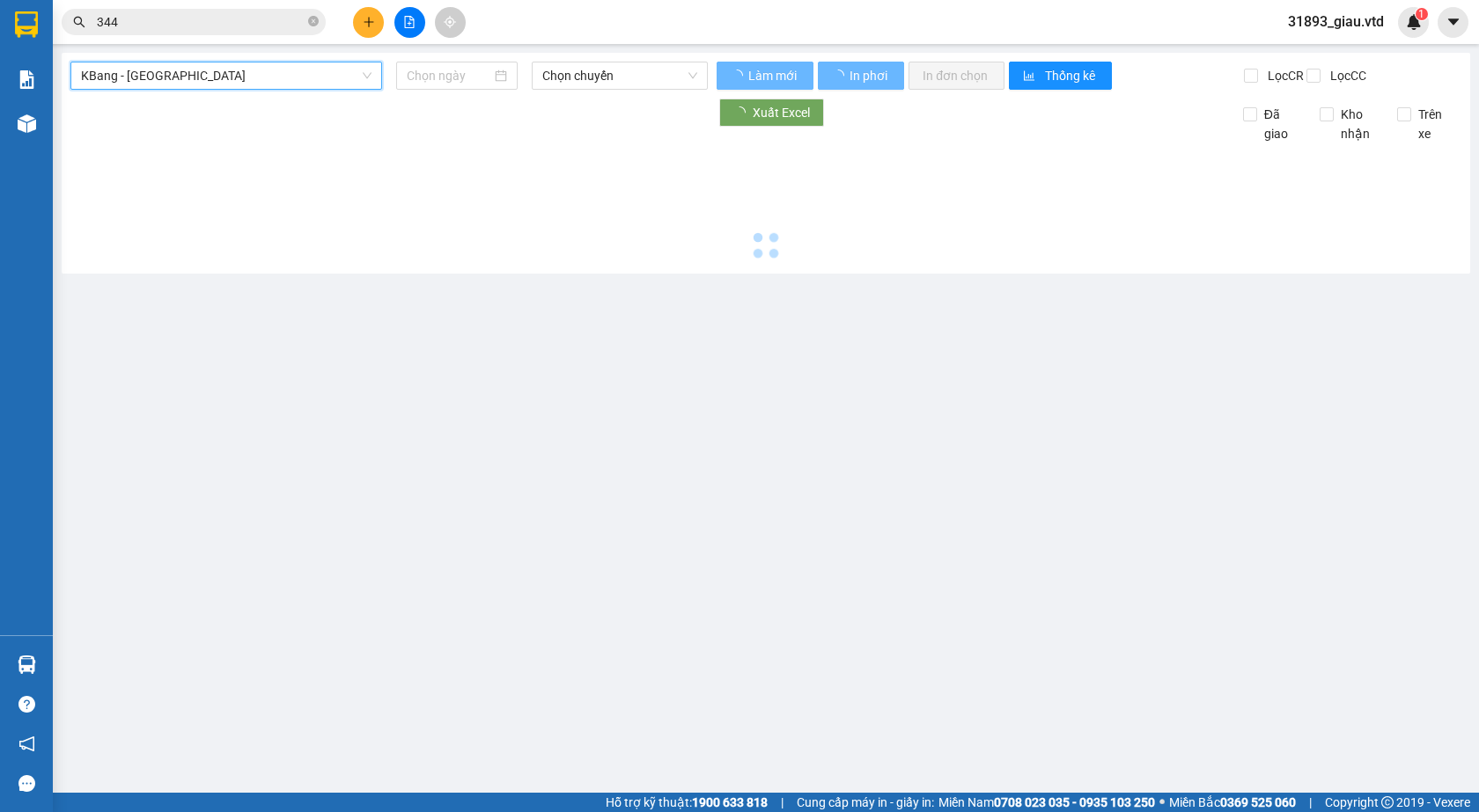
type input "[DATE]"
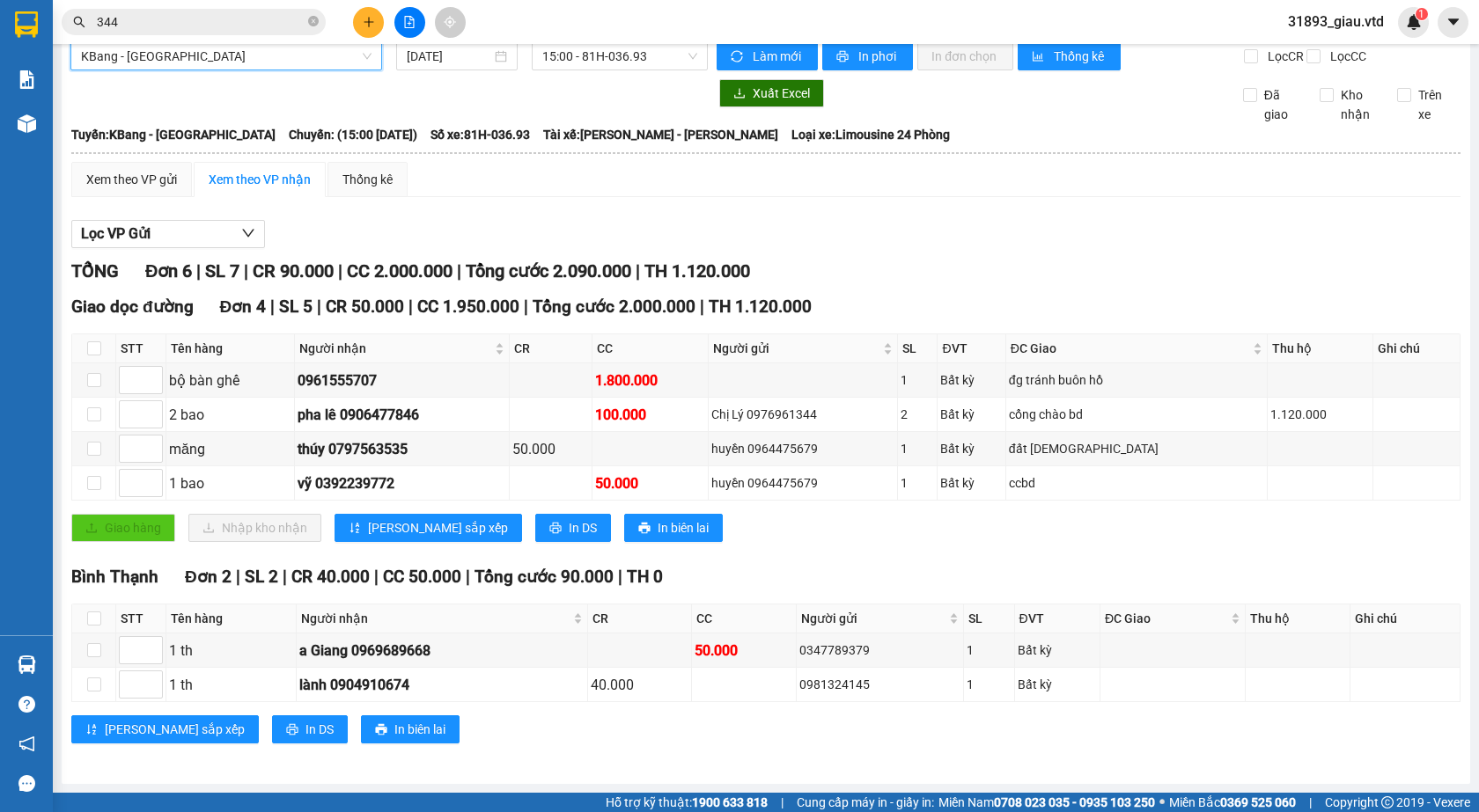
scroll to position [34, 0]
